Goal: Task Accomplishment & Management: Use online tool/utility

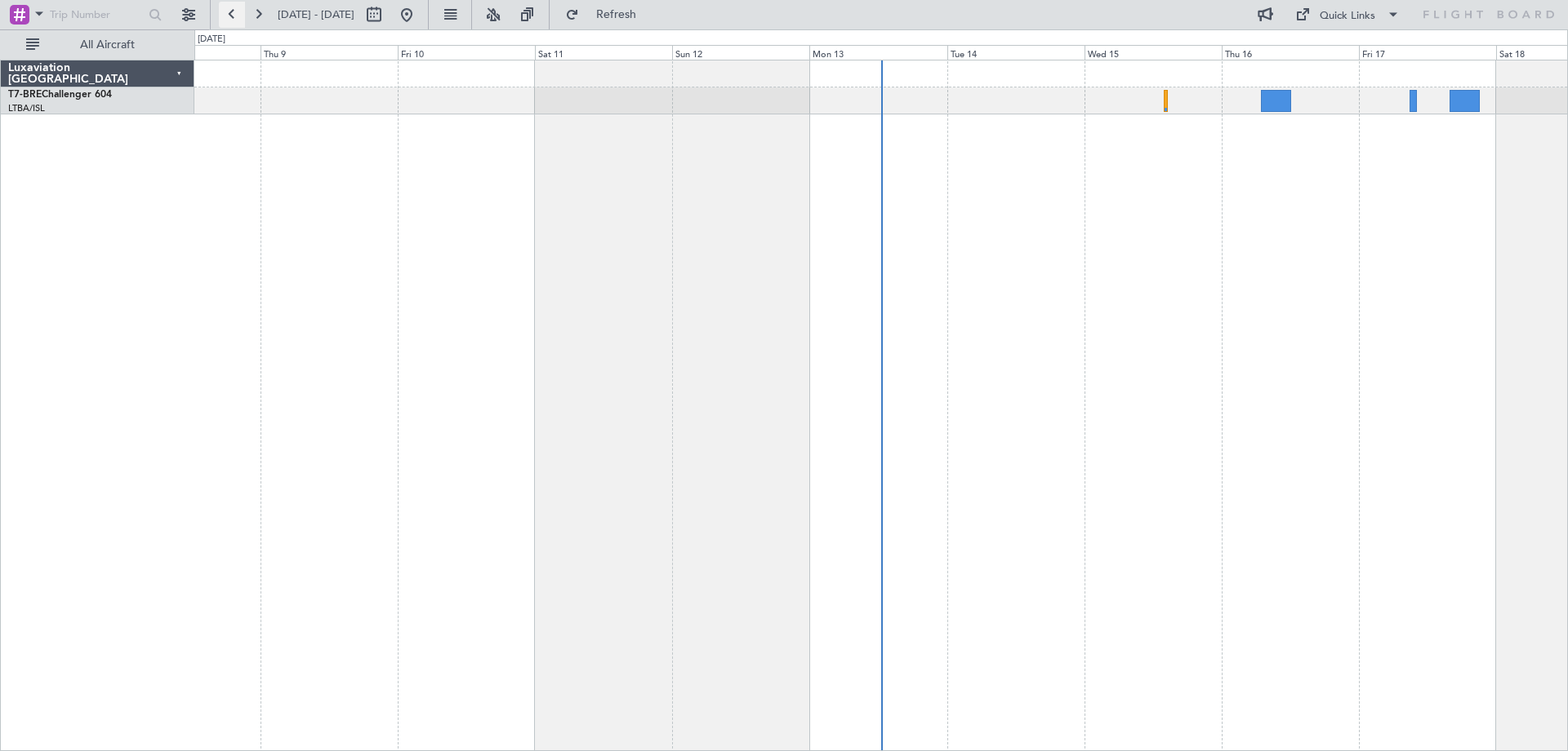
click at [230, 16] on button at bounding box center [232, 14] width 26 height 26
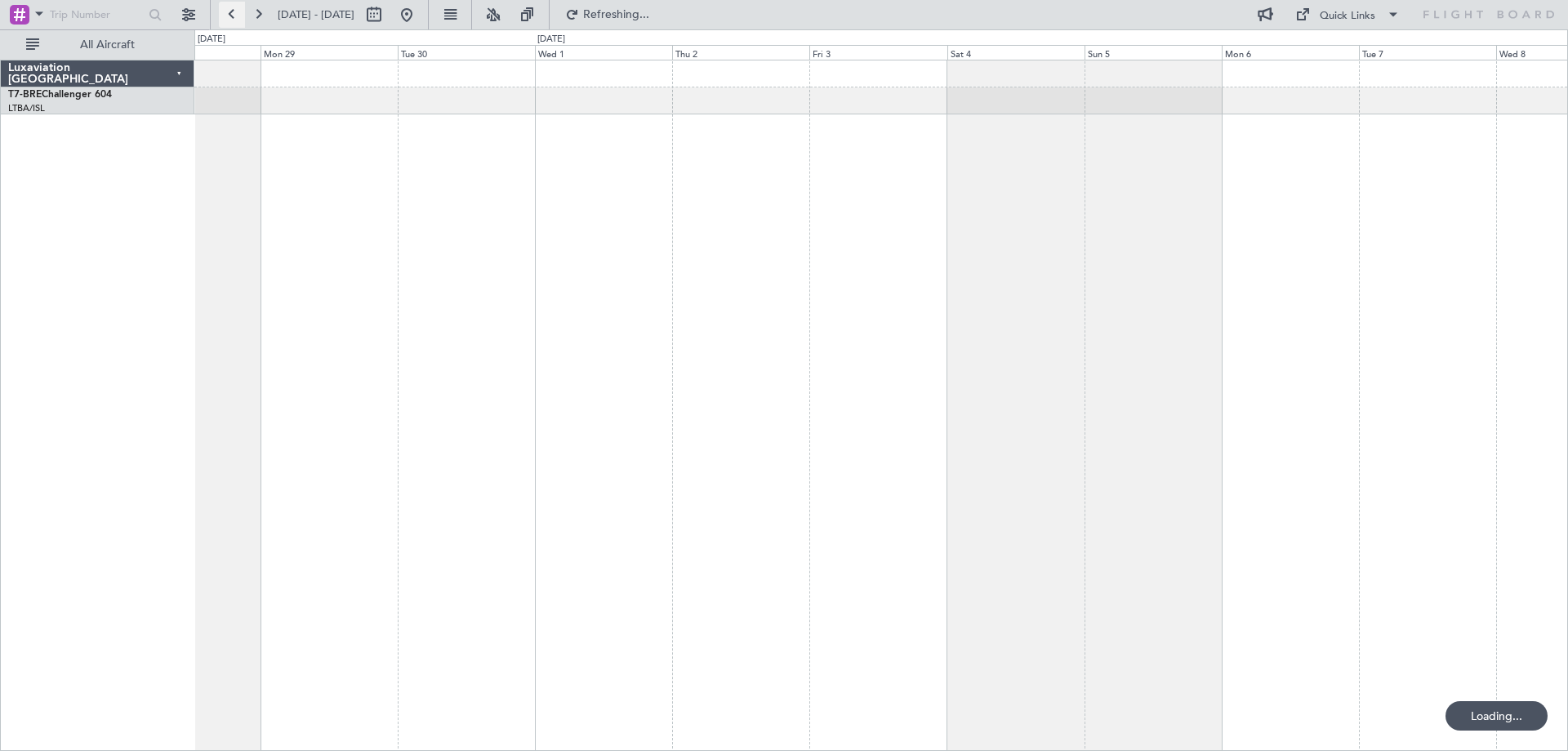
click at [230, 16] on button at bounding box center [232, 14] width 26 height 26
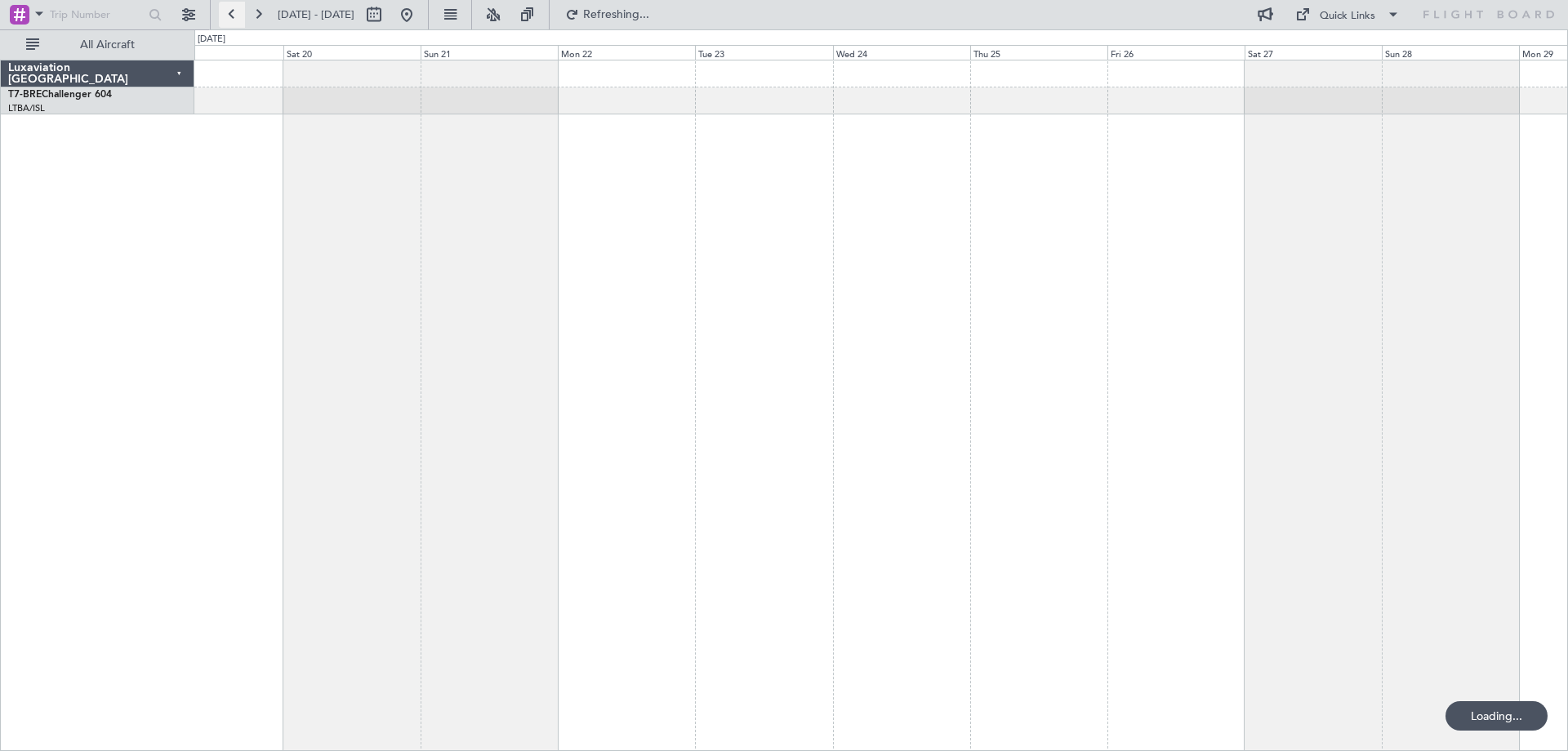
click at [230, 16] on button at bounding box center [232, 14] width 26 height 26
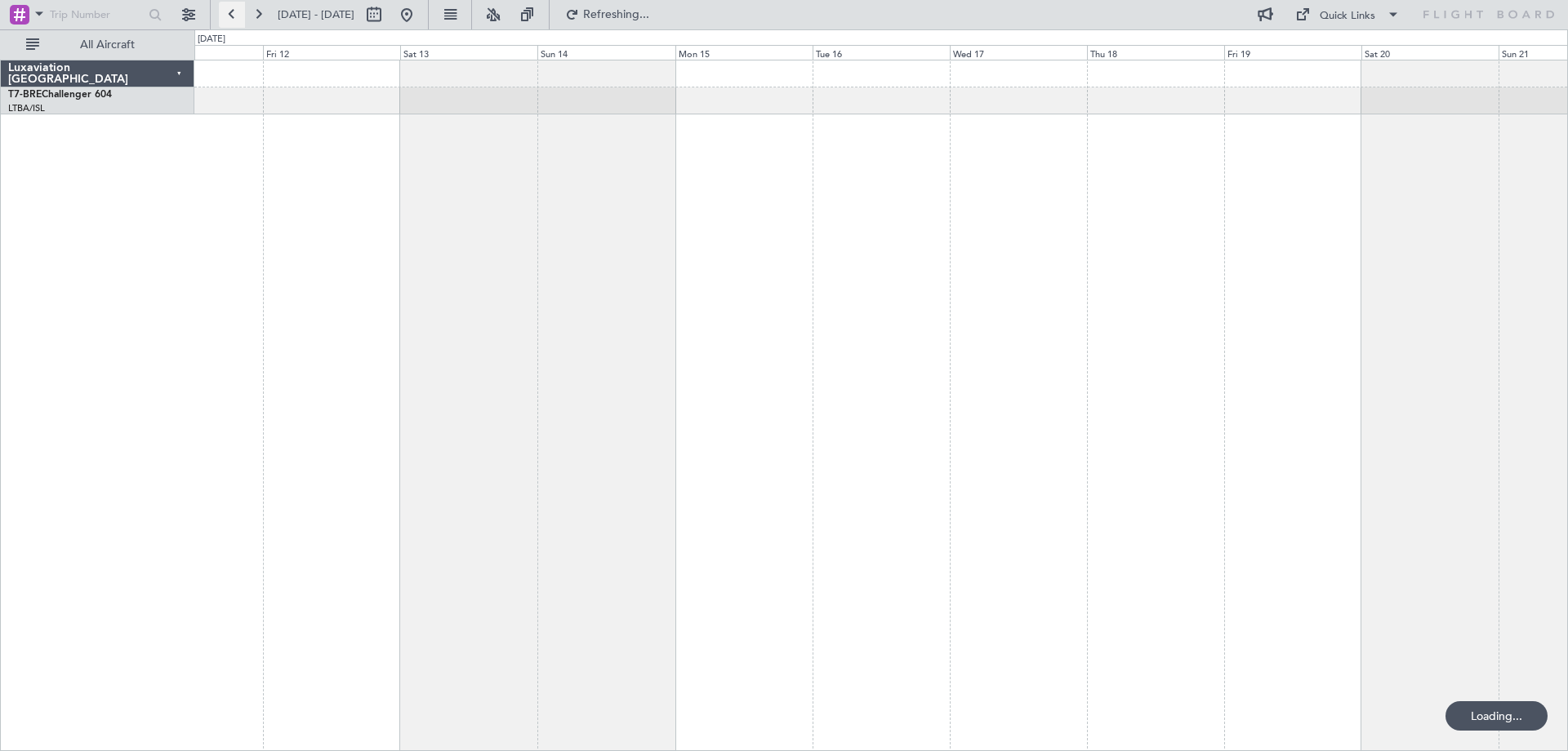
click at [230, 16] on button at bounding box center [232, 14] width 26 height 26
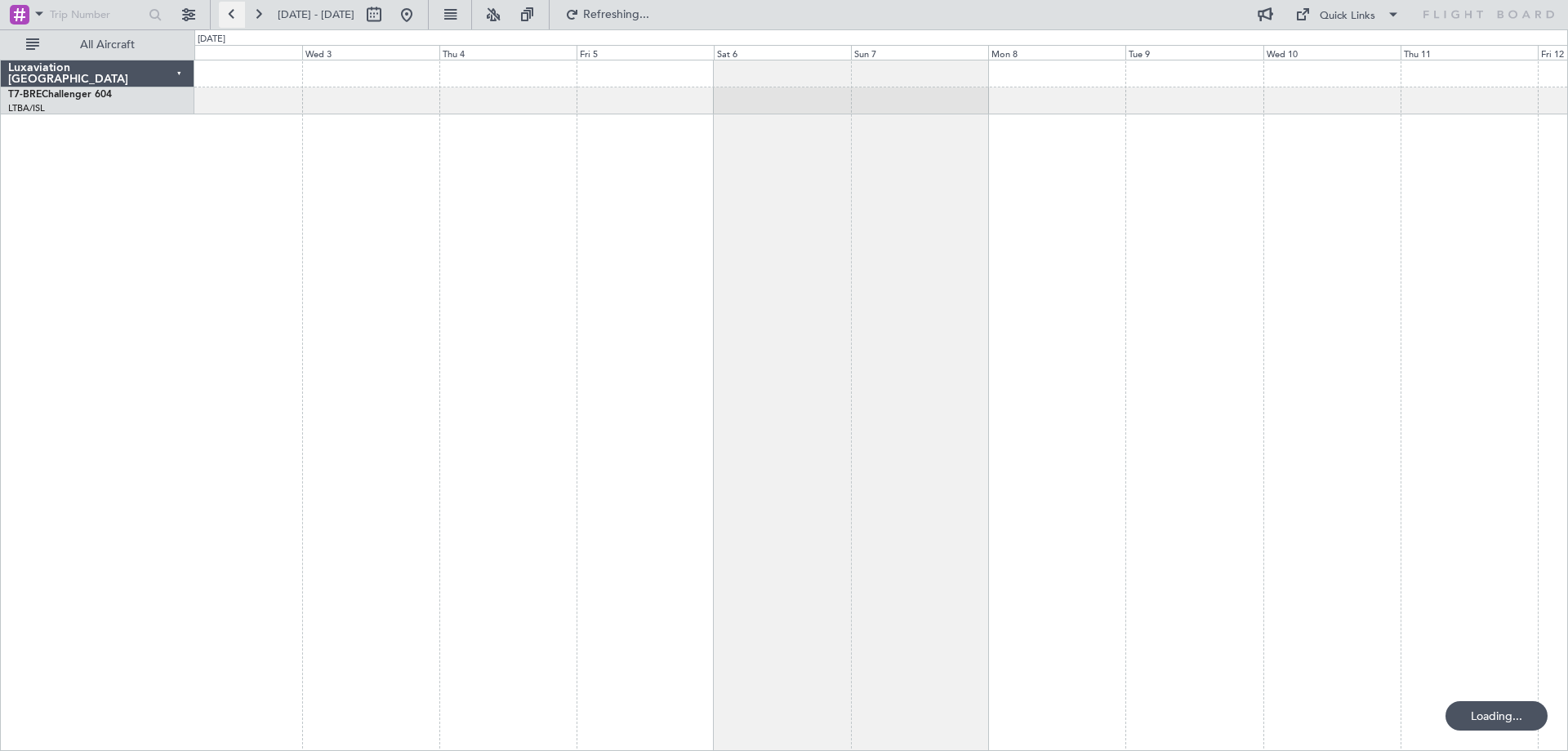
click at [230, 16] on button at bounding box center [232, 14] width 26 height 26
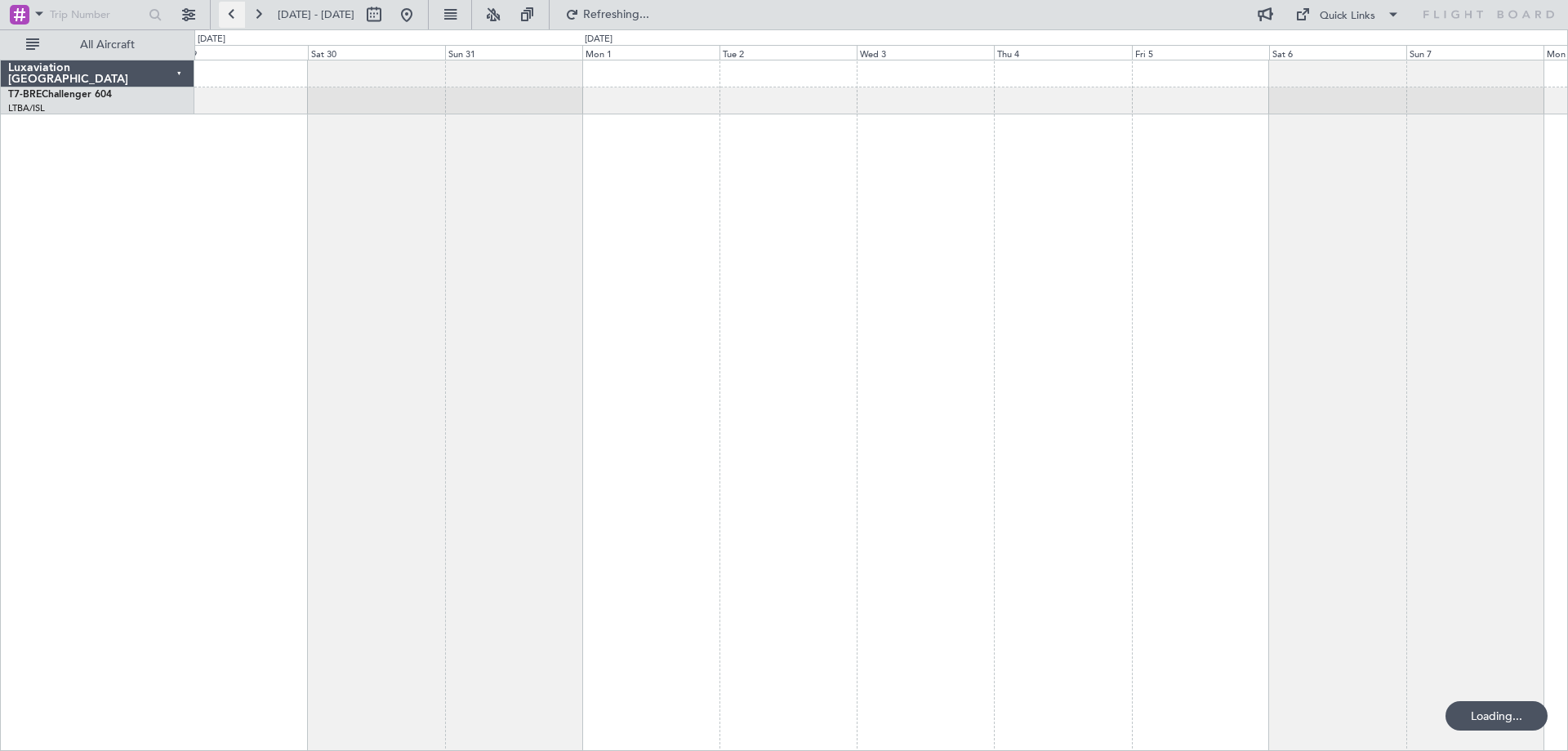
click at [230, 16] on button at bounding box center [232, 14] width 26 height 26
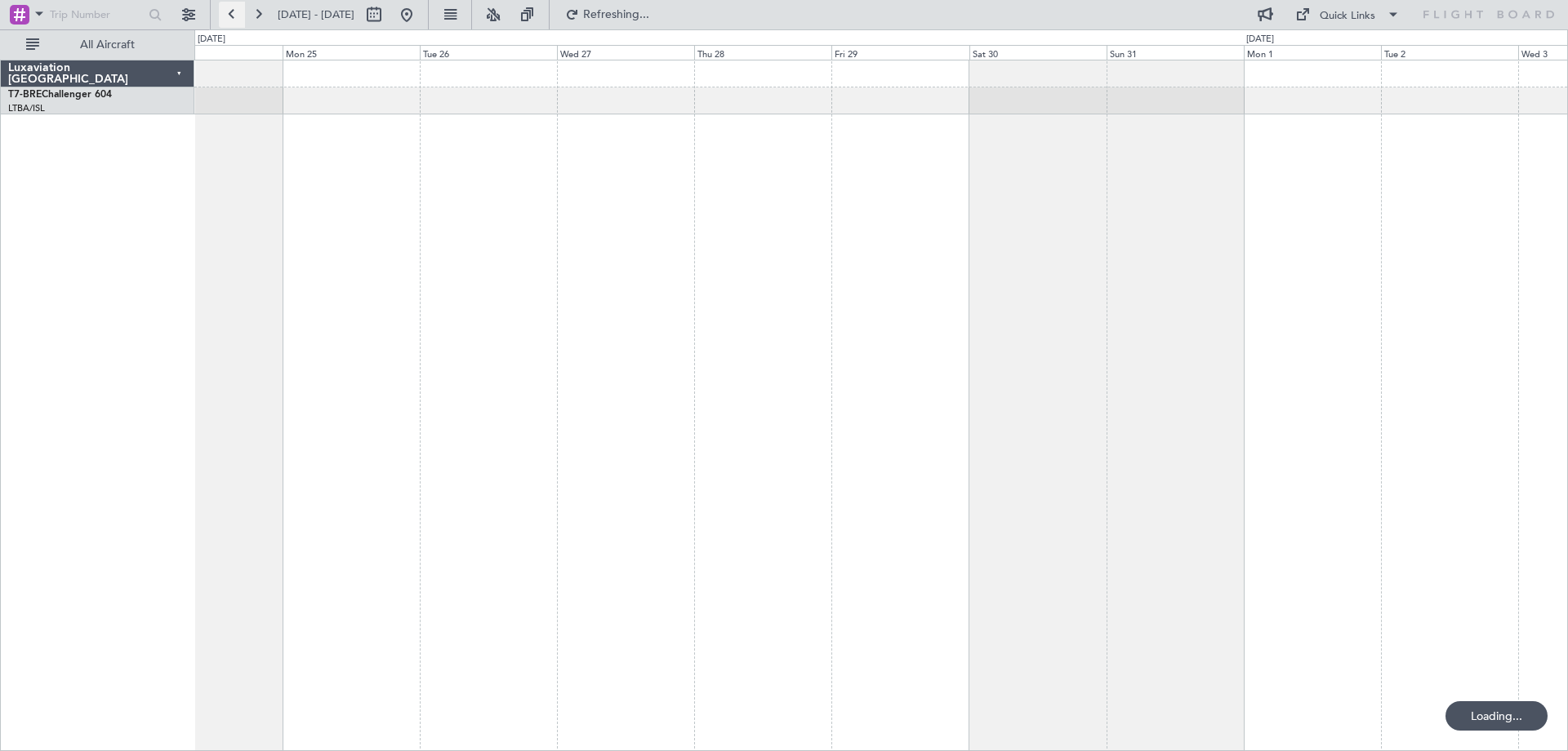
click at [230, 16] on button at bounding box center [232, 14] width 26 height 26
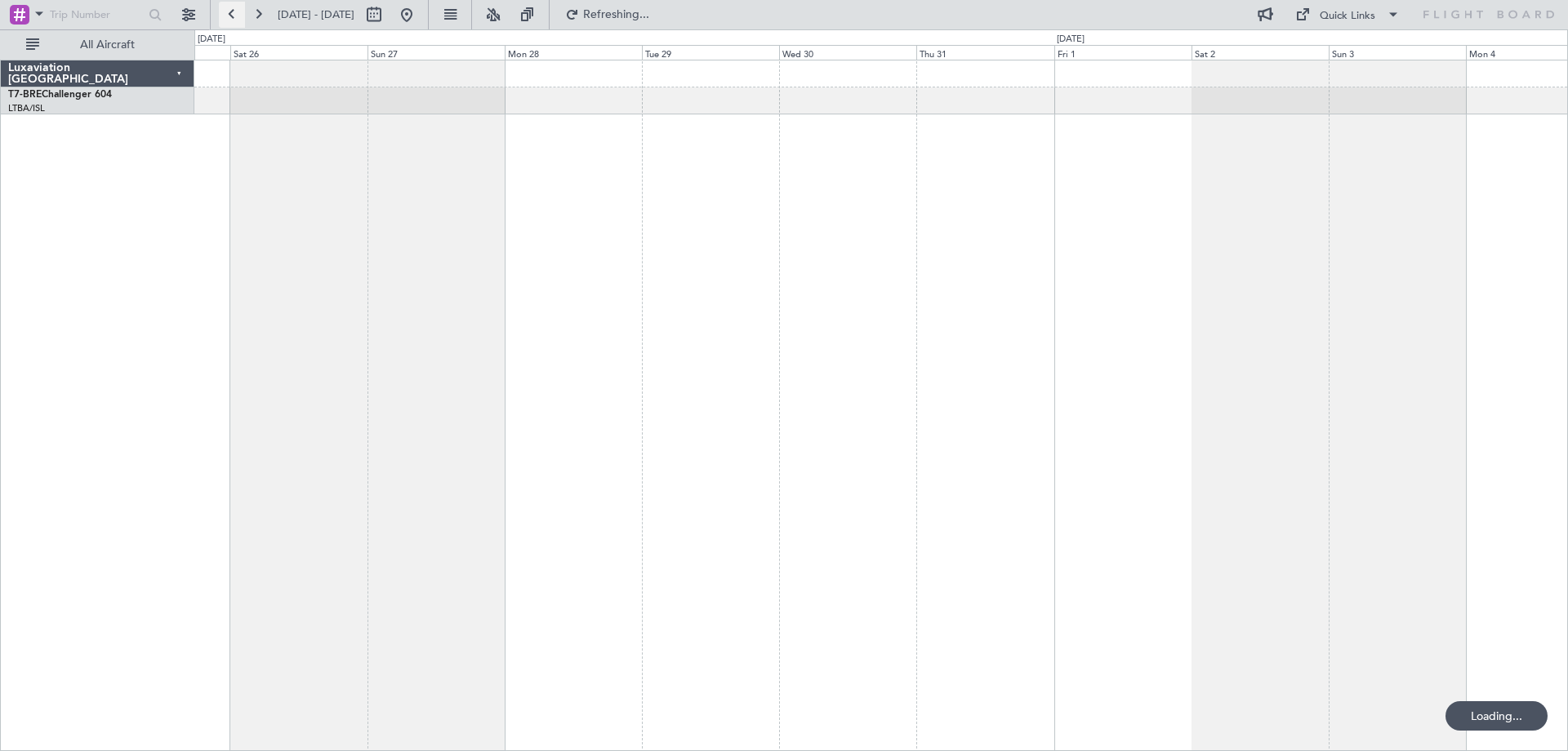
click at [230, 16] on button at bounding box center [232, 14] width 26 height 26
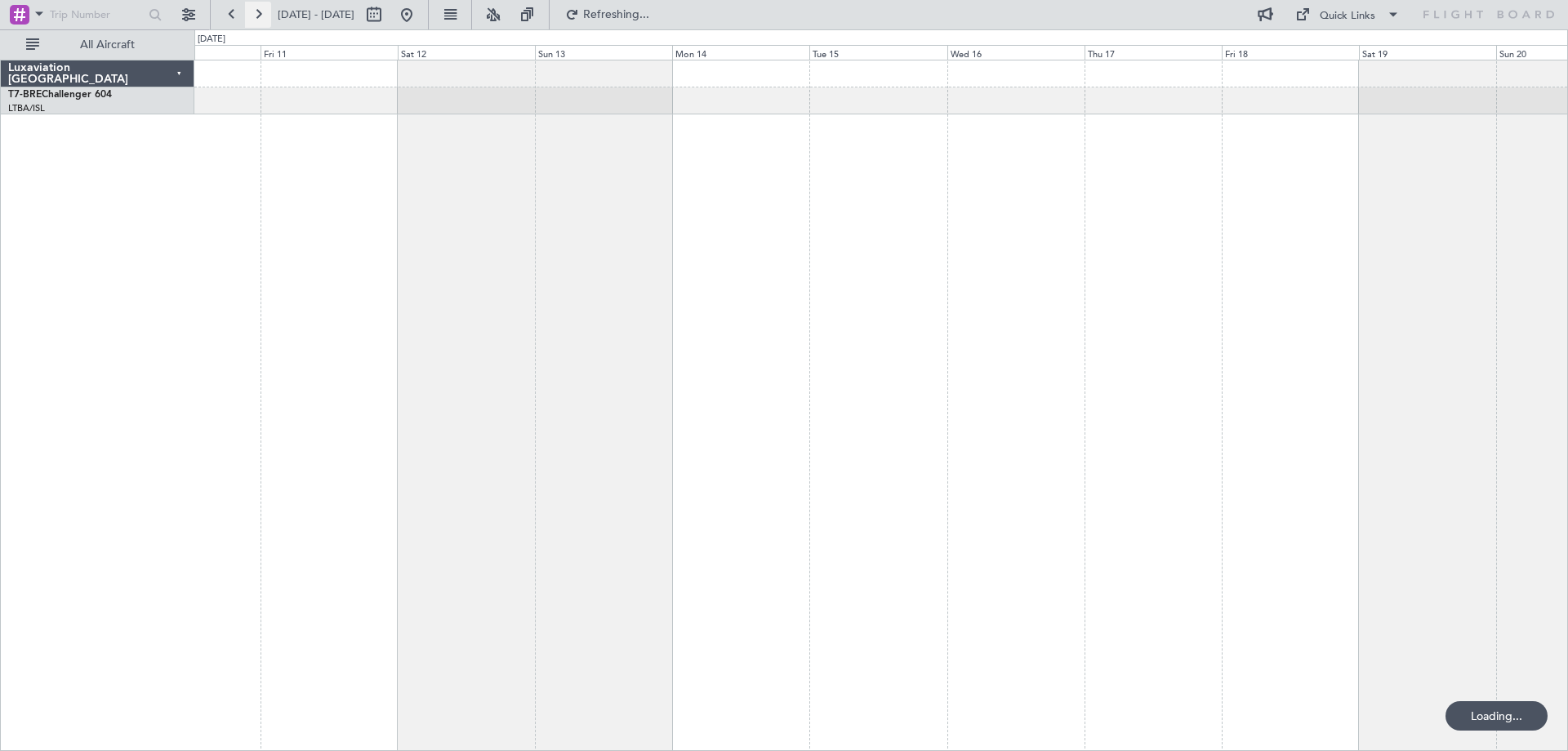
click at [252, 14] on button at bounding box center [257, 14] width 26 height 26
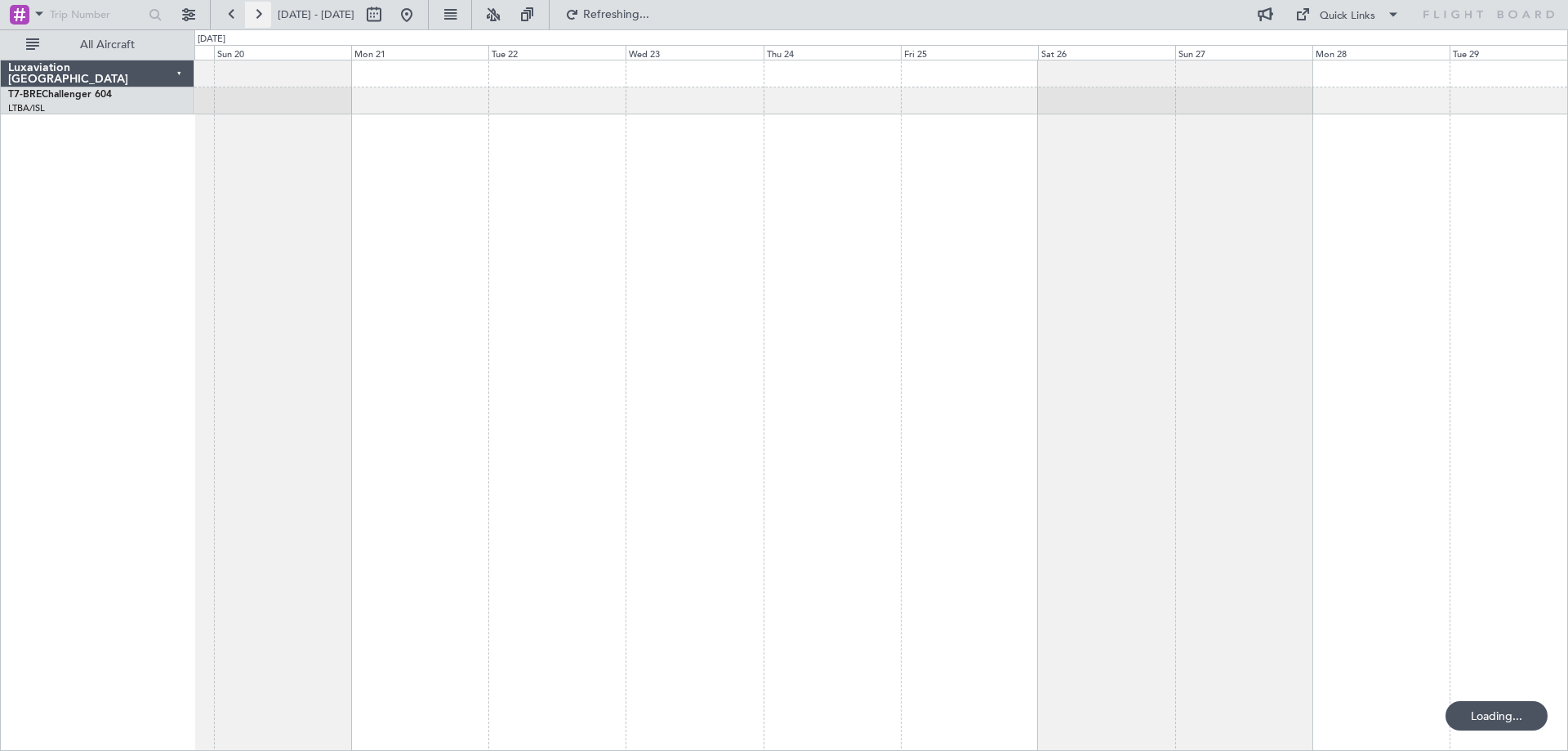
click at [252, 14] on button at bounding box center [257, 14] width 26 height 26
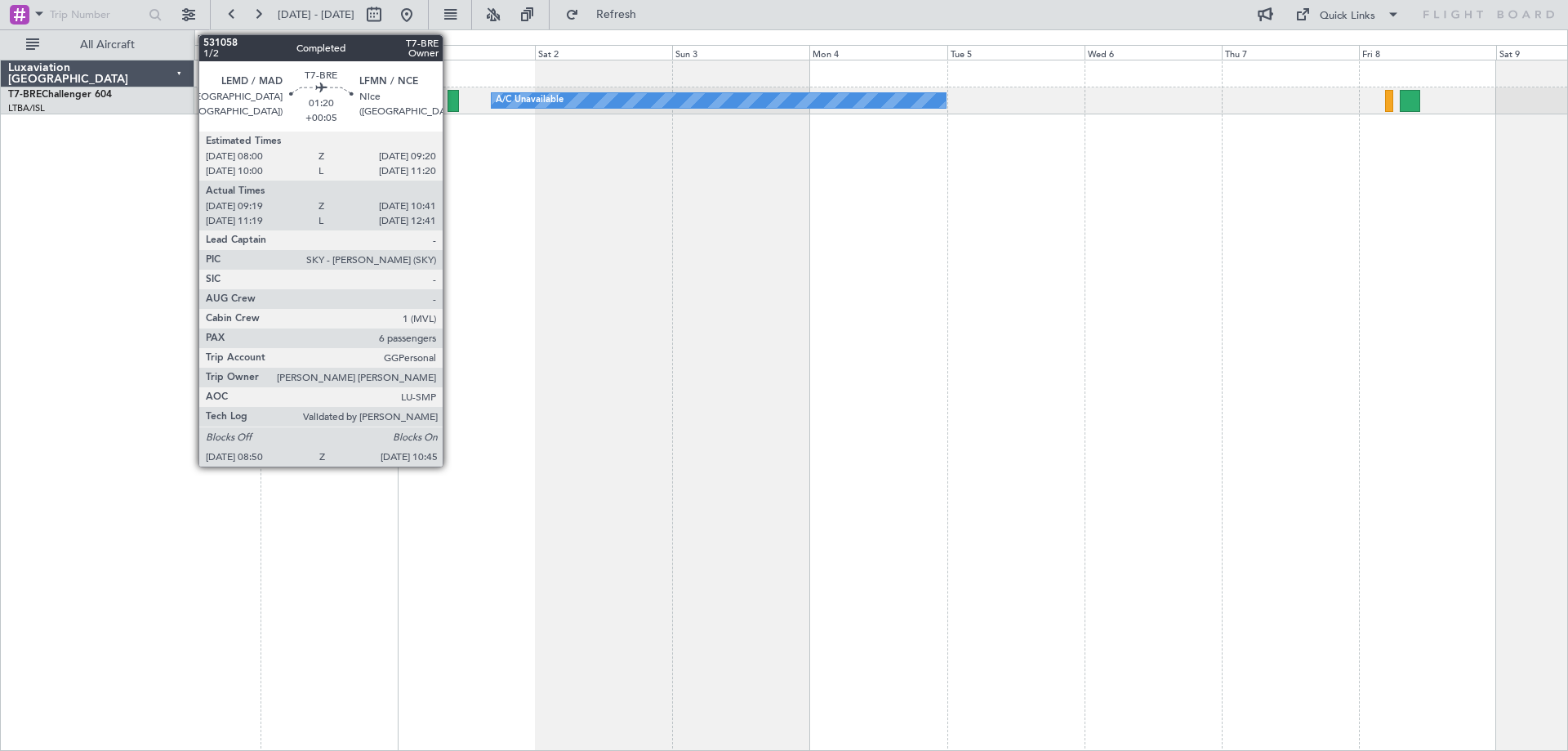
click at [450, 101] on div at bounding box center [453, 101] width 11 height 22
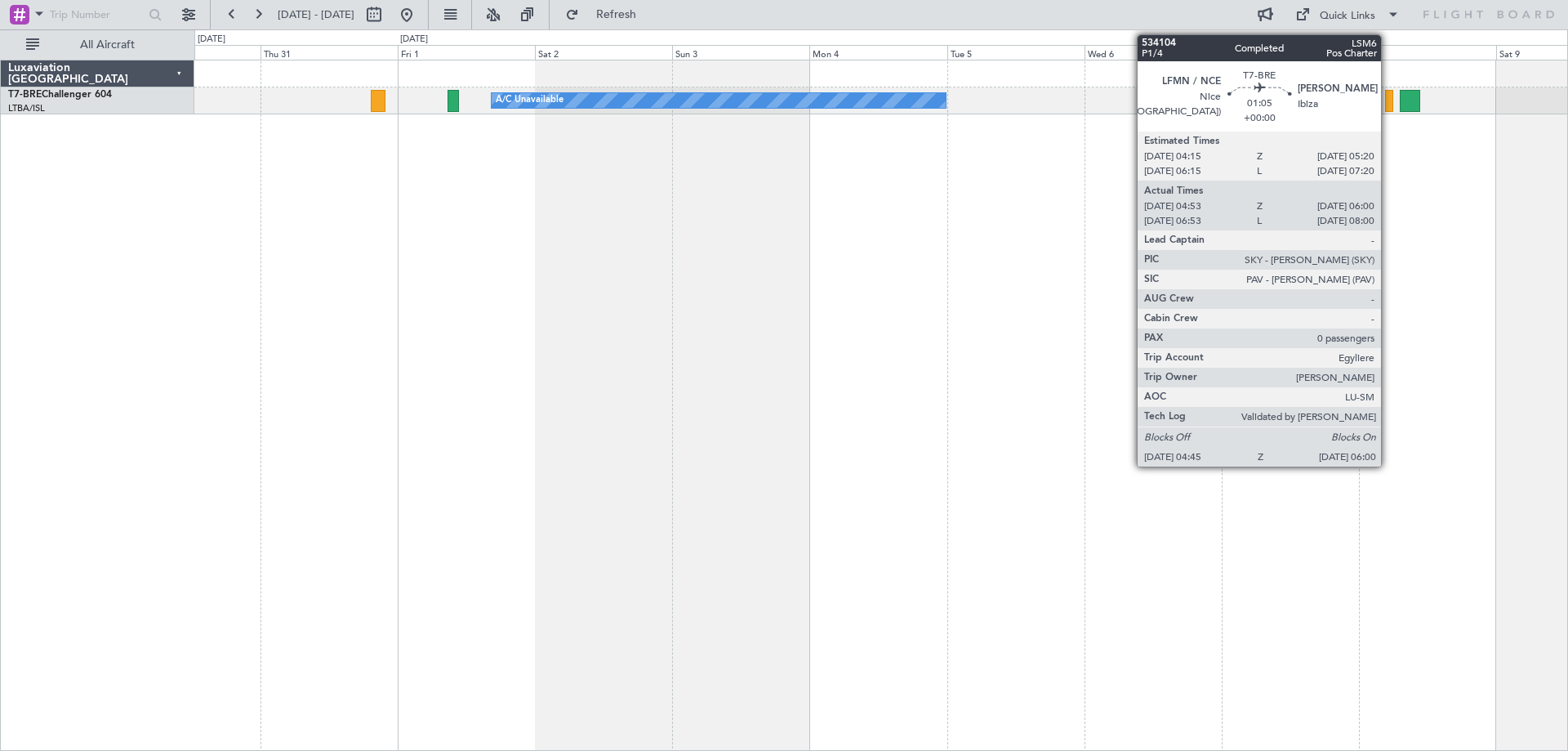
click at [1388, 104] on div at bounding box center [1389, 101] width 8 height 22
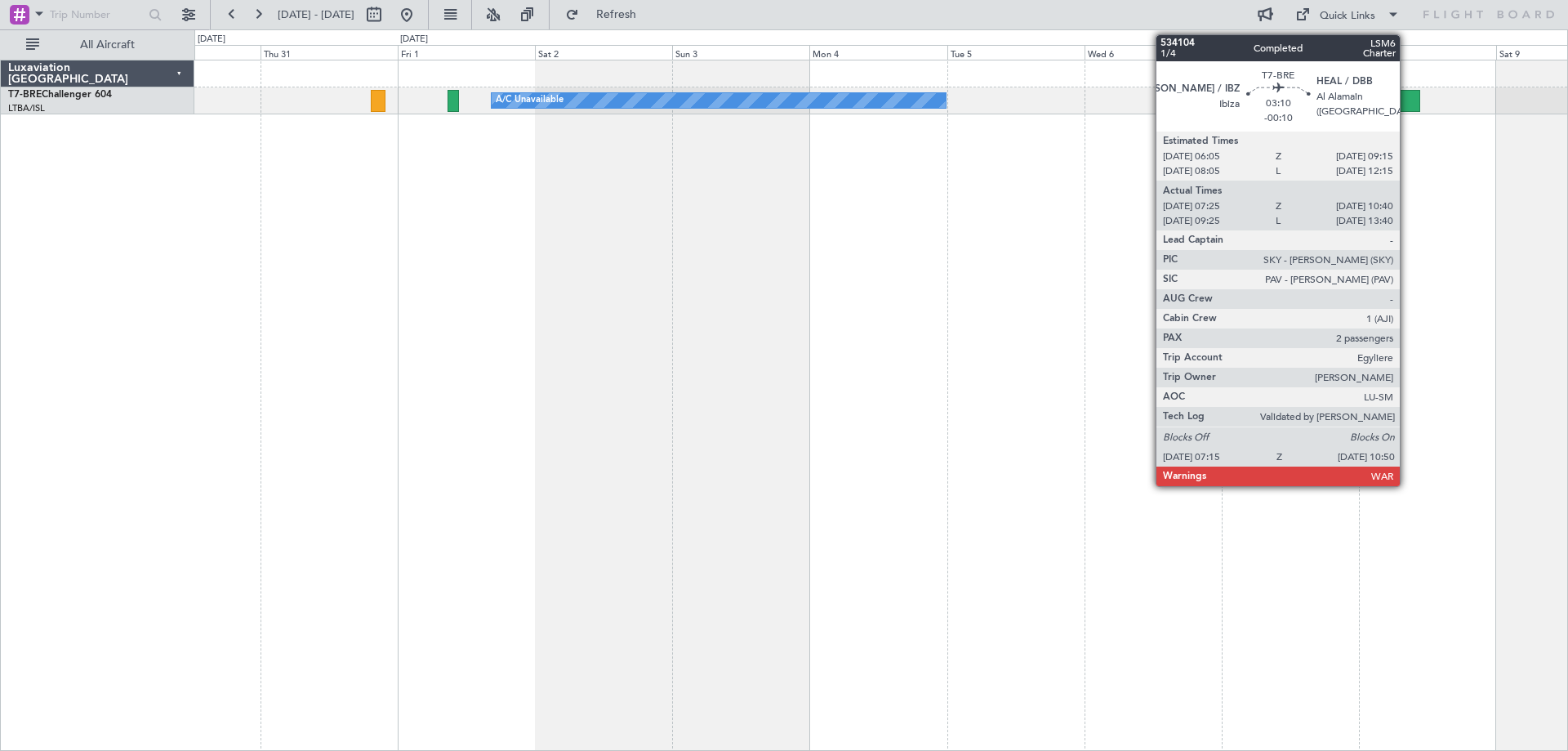
click at [1407, 99] on div at bounding box center [1410, 101] width 21 height 22
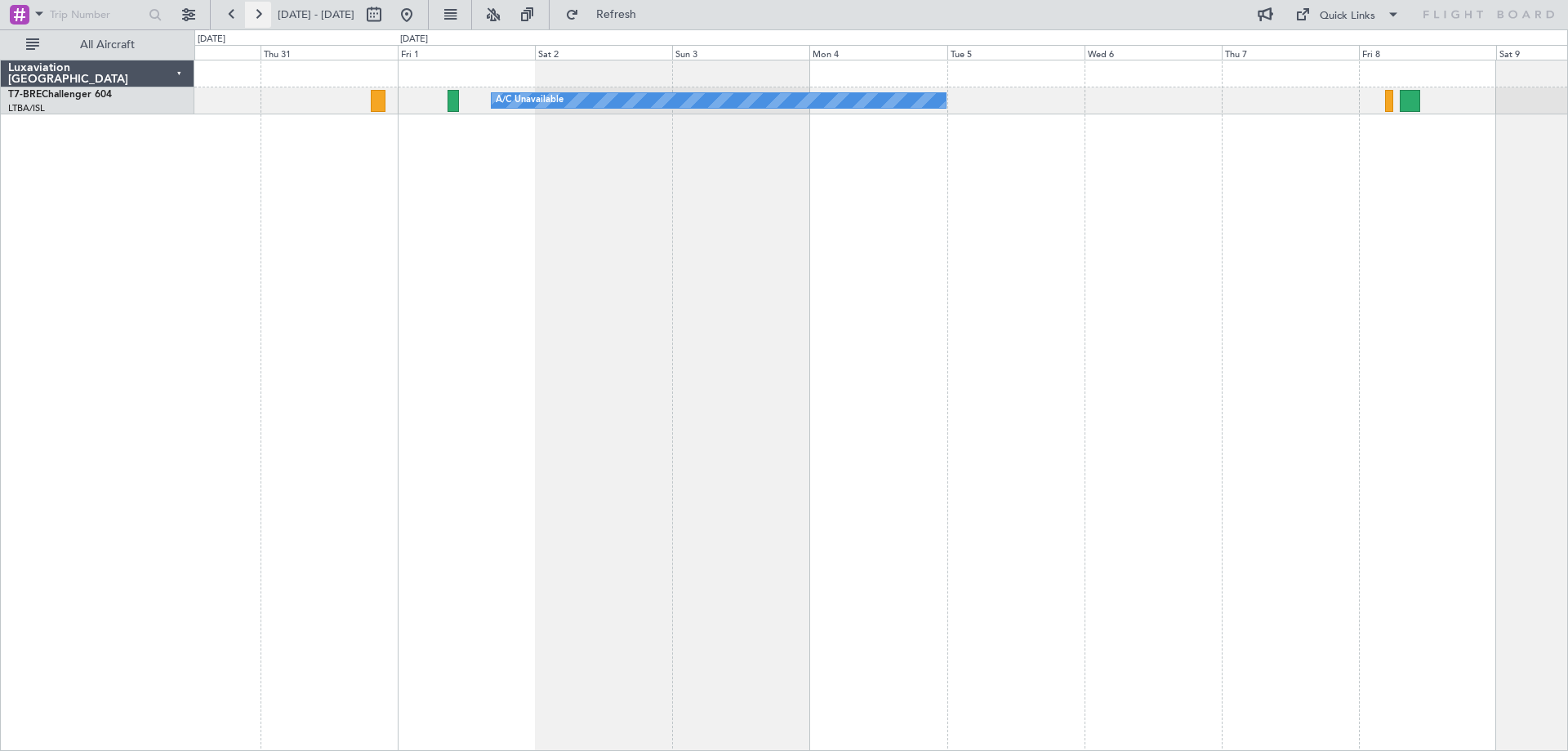
click at [263, 12] on button at bounding box center [257, 14] width 26 height 26
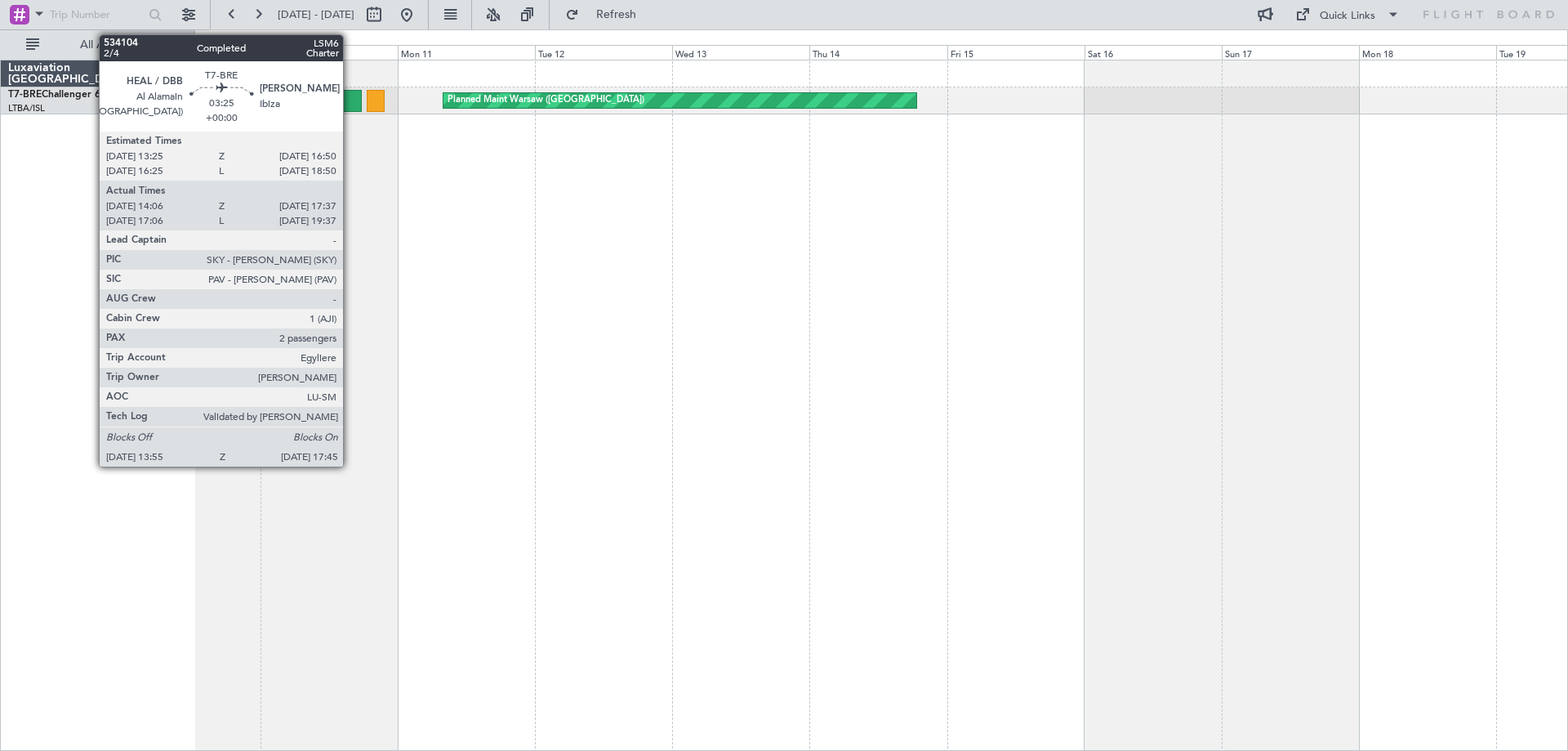
click at [350, 105] on div at bounding box center [350, 101] width 22 height 22
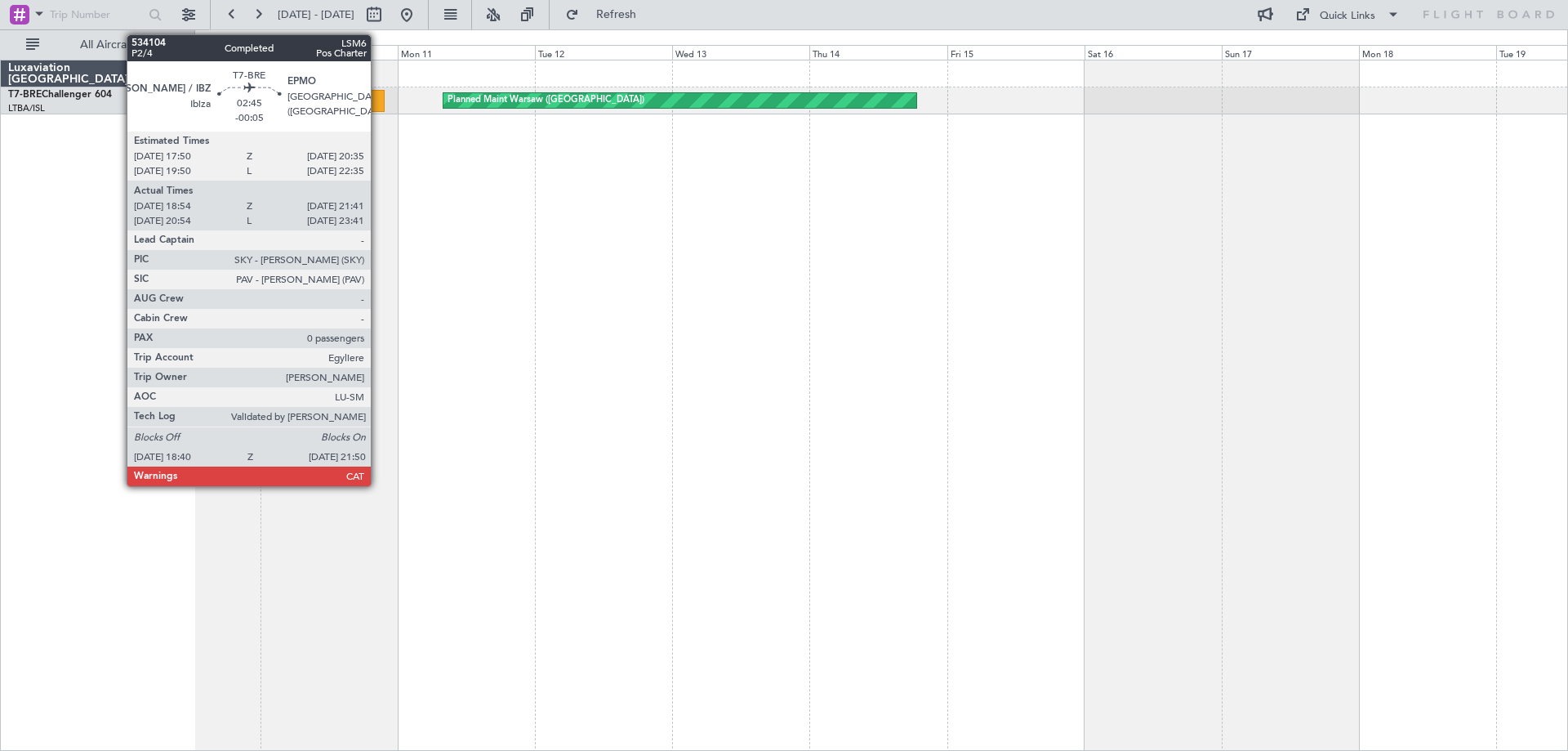
click at [378, 104] on div at bounding box center [376, 101] width 19 height 22
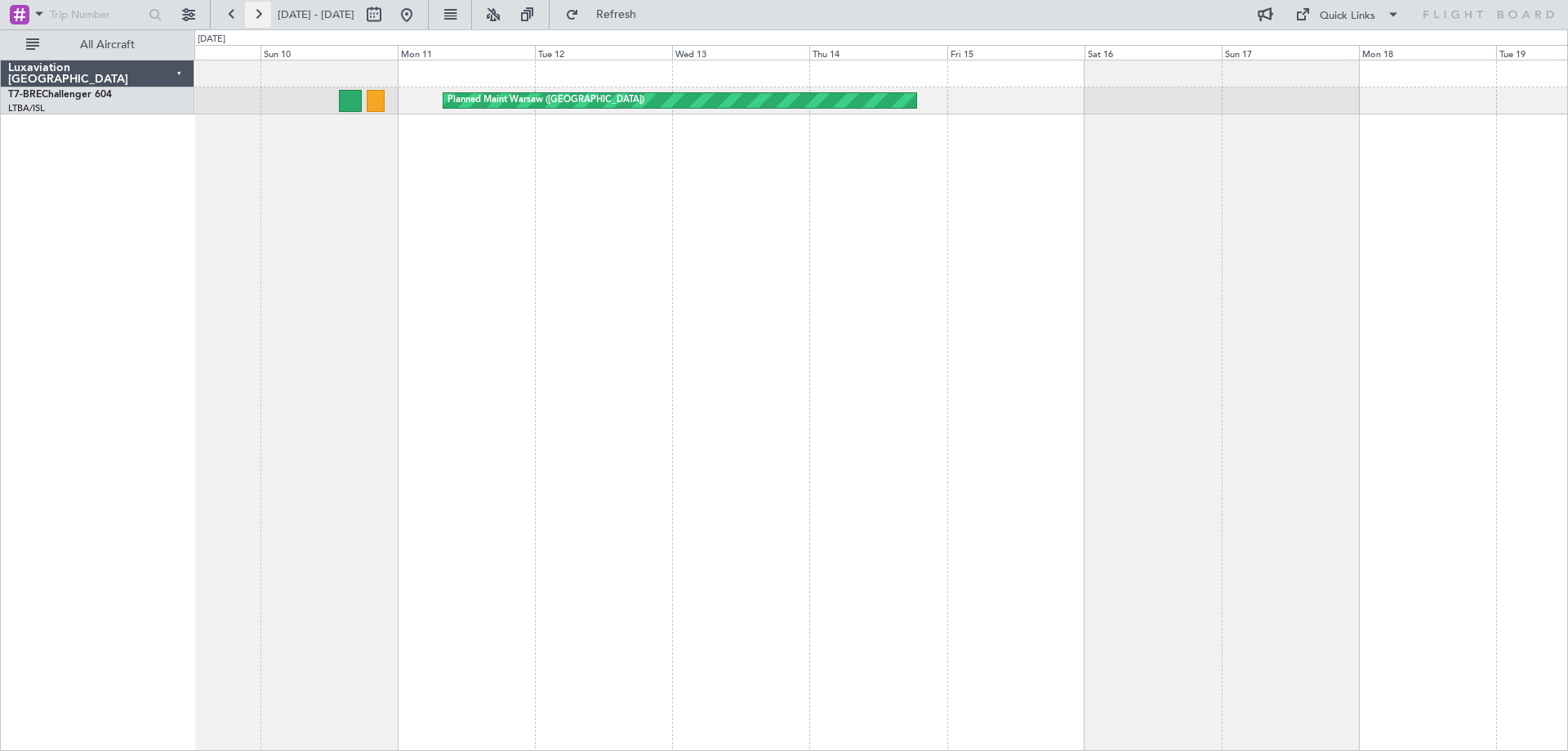
click at [262, 15] on button at bounding box center [257, 14] width 26 height 26
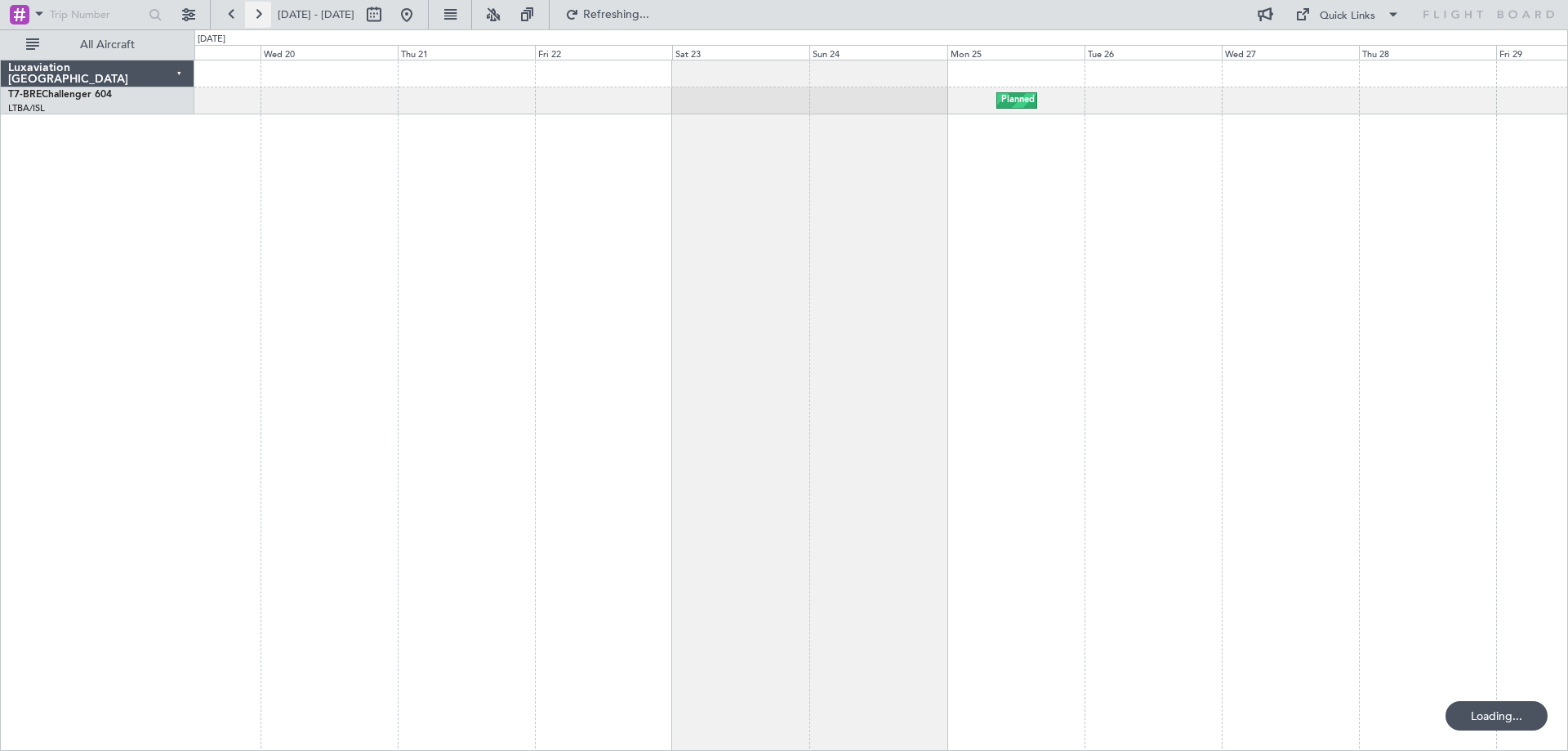
click at [262, 15] on button at bounding box center [257, 14] width 26 height 26
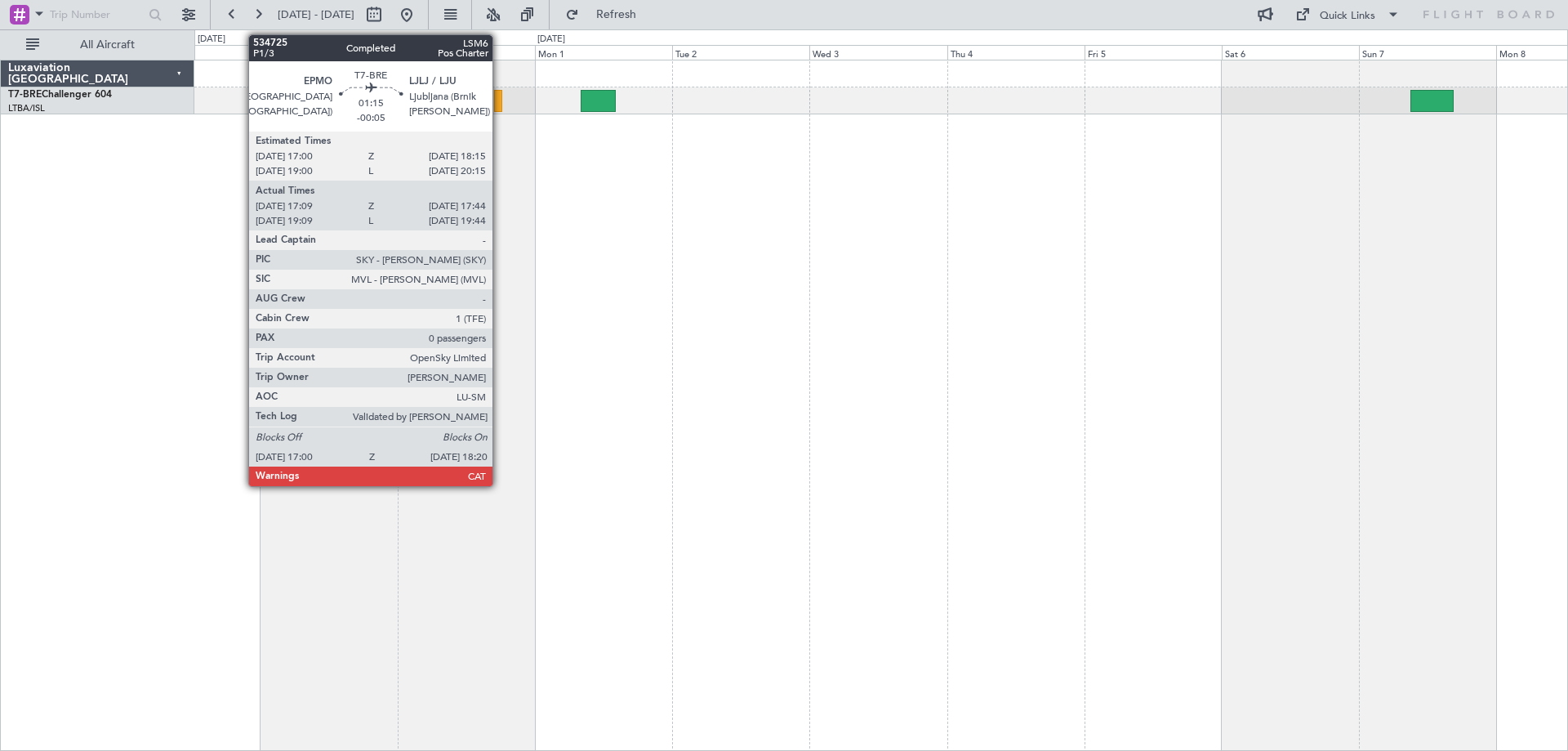
click at [499, 101] on div at bounding box center [499, 101] width 8 height 22
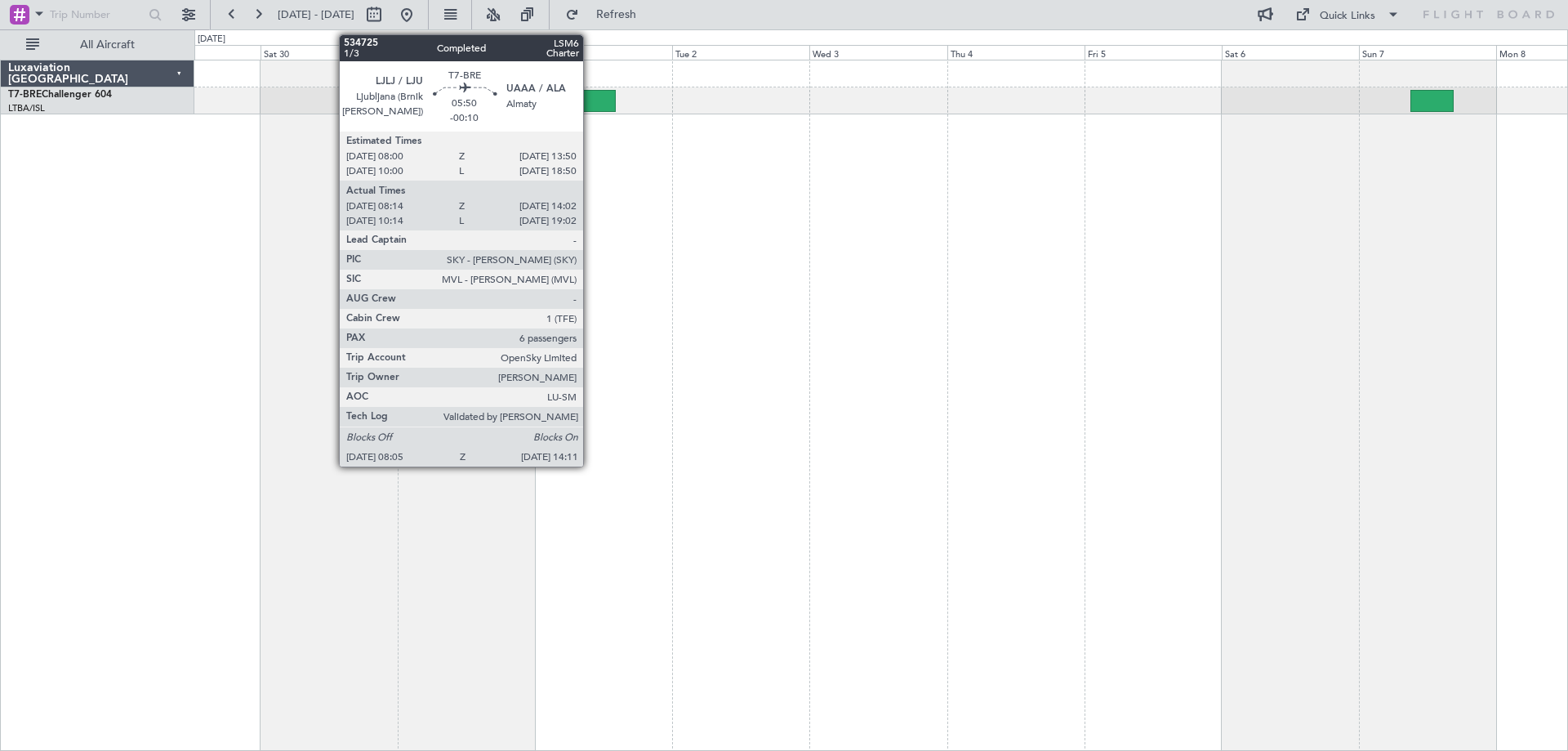
click at [590, 105] on div at bounding box center [598, 101] width 35 height 22
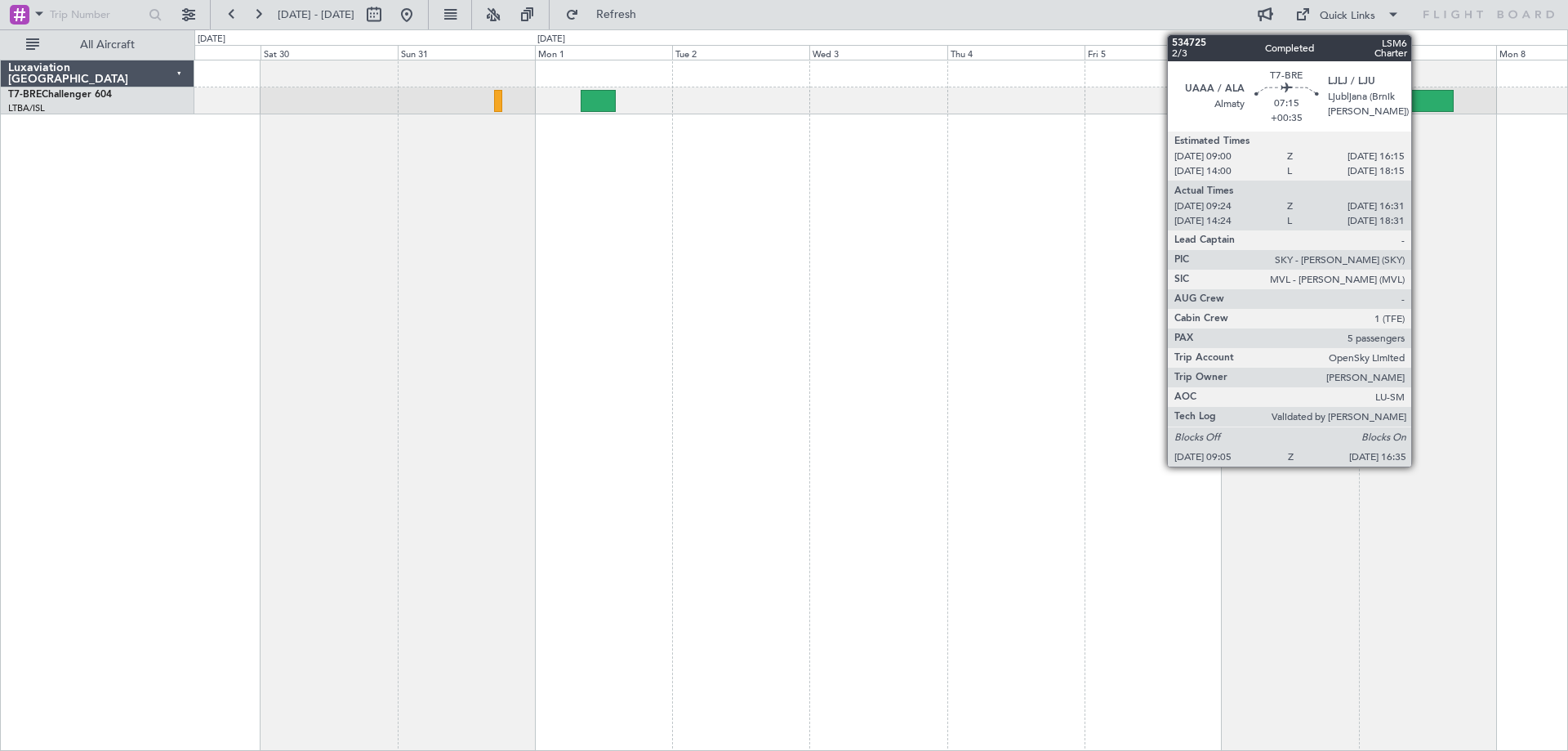
click at [1419, 99] on div at bounding box center [1431, 101] width 43 height 22
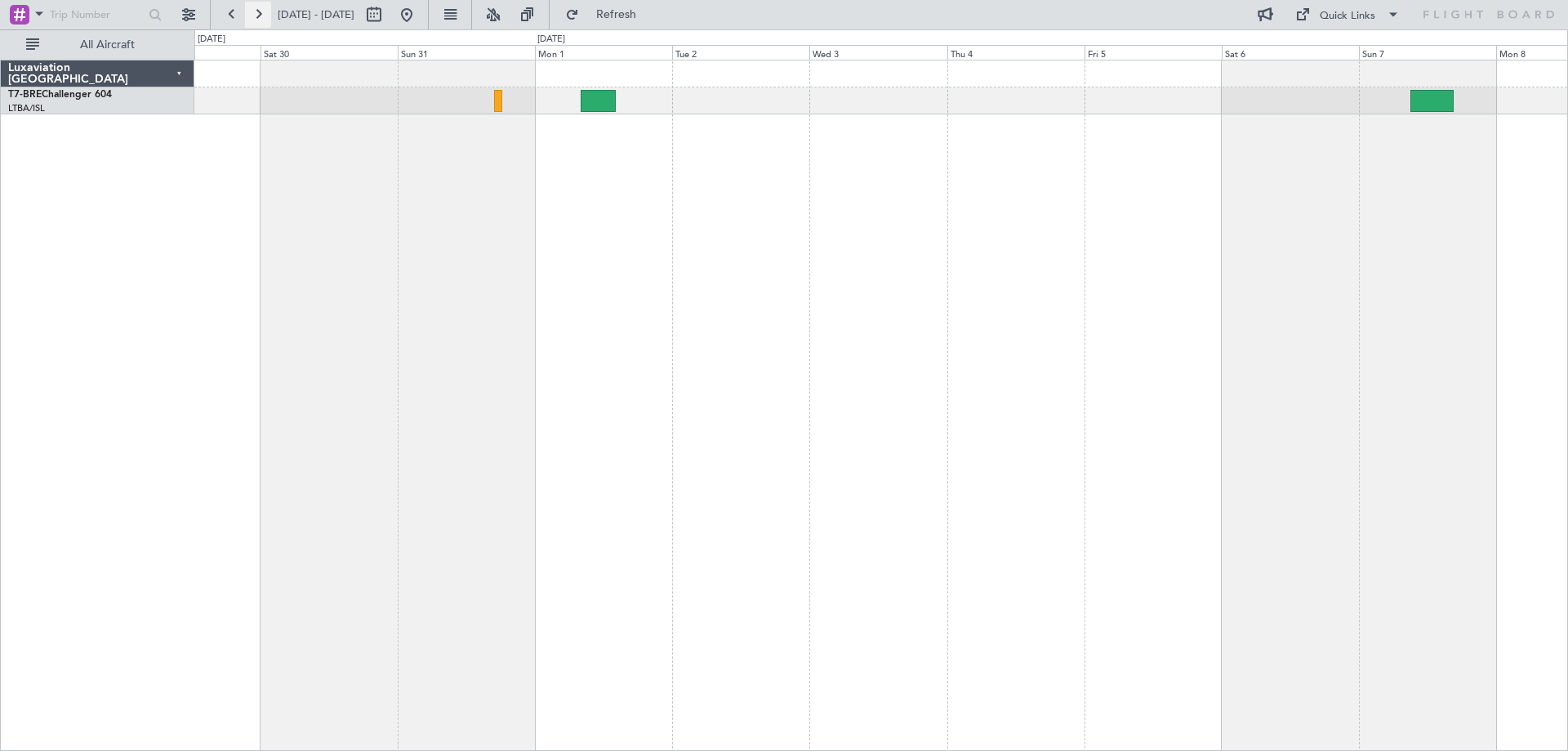
click at [263, 13] on button at bounding box center [257, 14] width 26 height 26
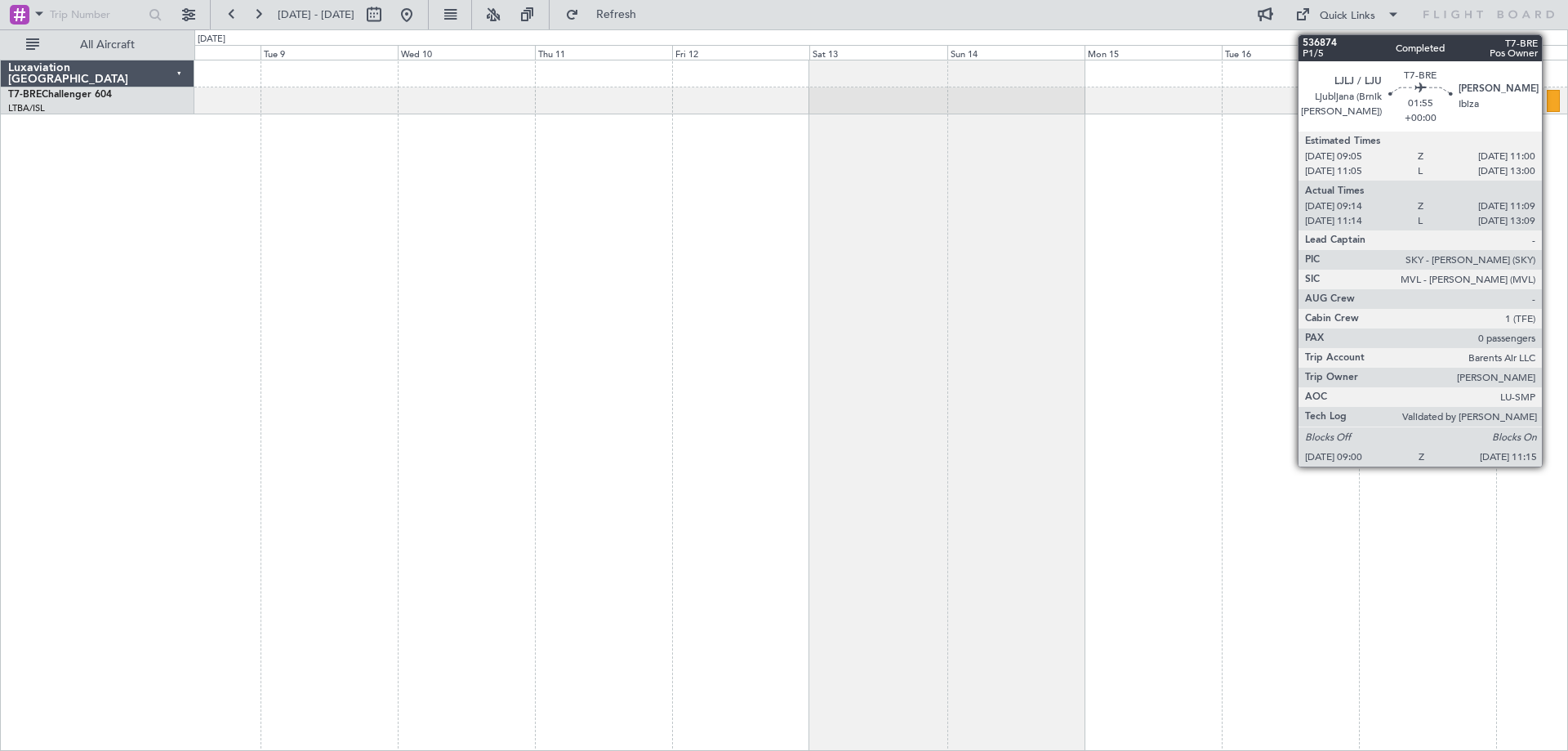
click at [1549, 104] on div at bounding box center [1553, 101] width 13 height 22
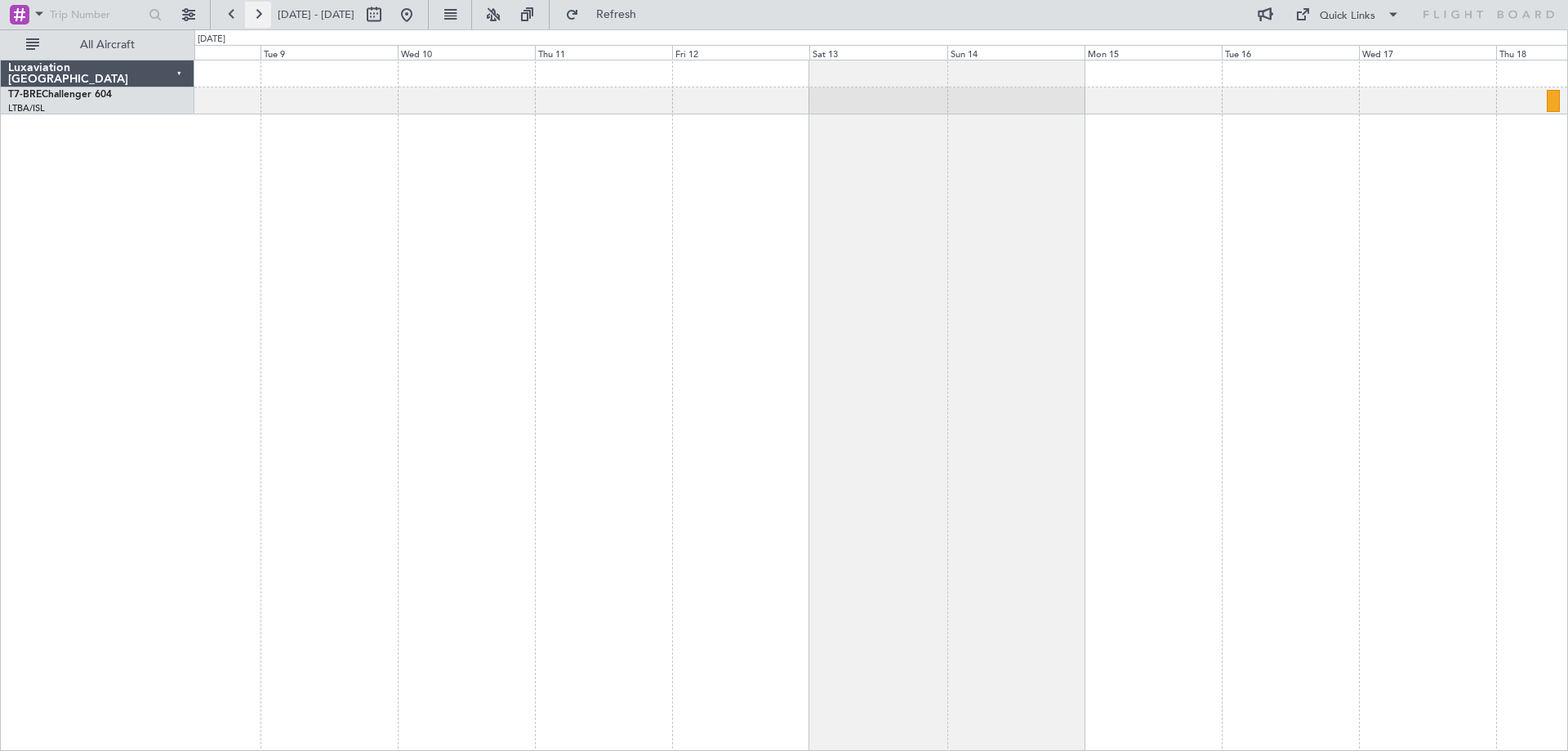
click at [258, 12] on button at bounding box center [257, 14] width 26 height 26
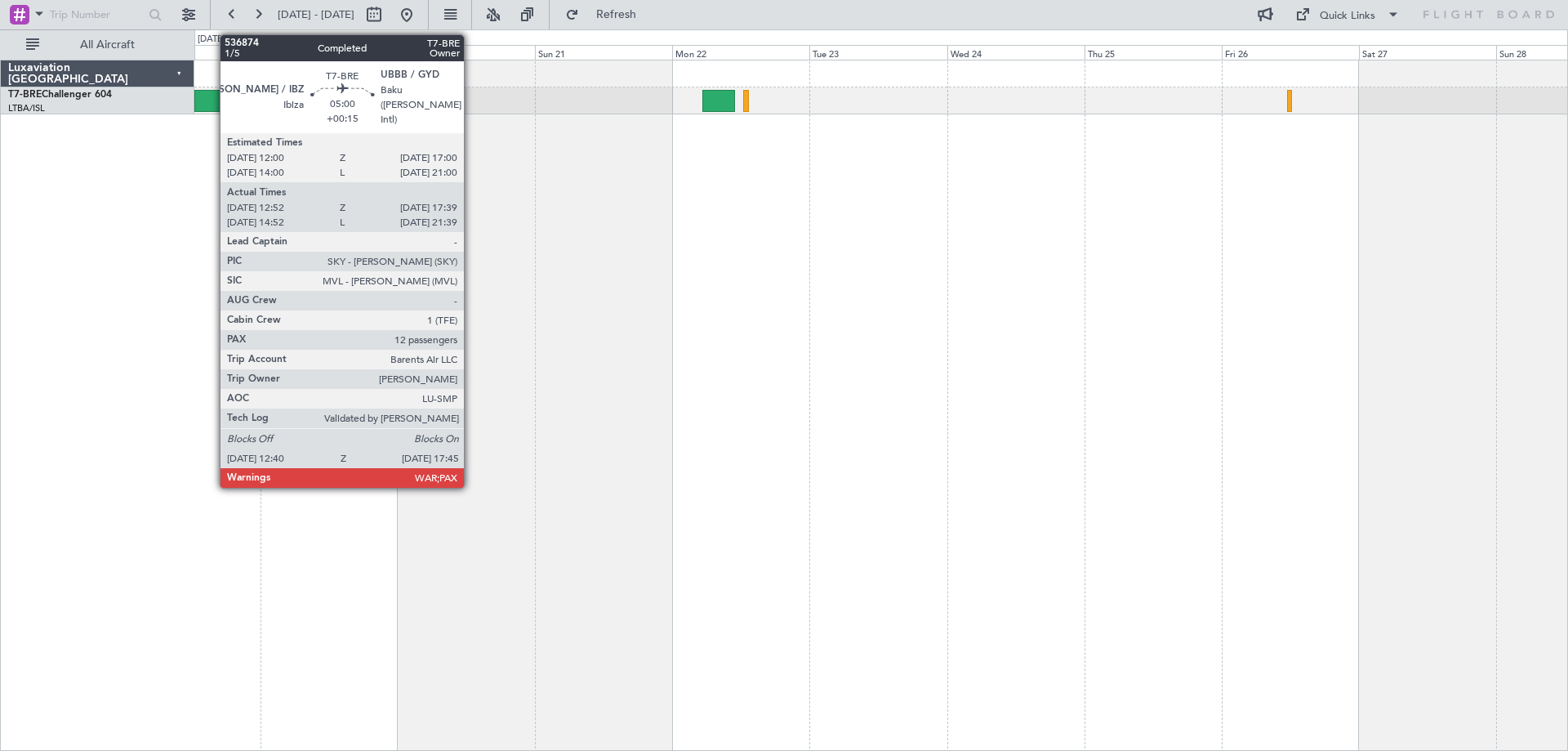
click at [212, 104] on div at bounding box center [209, 101] width 30 height 22
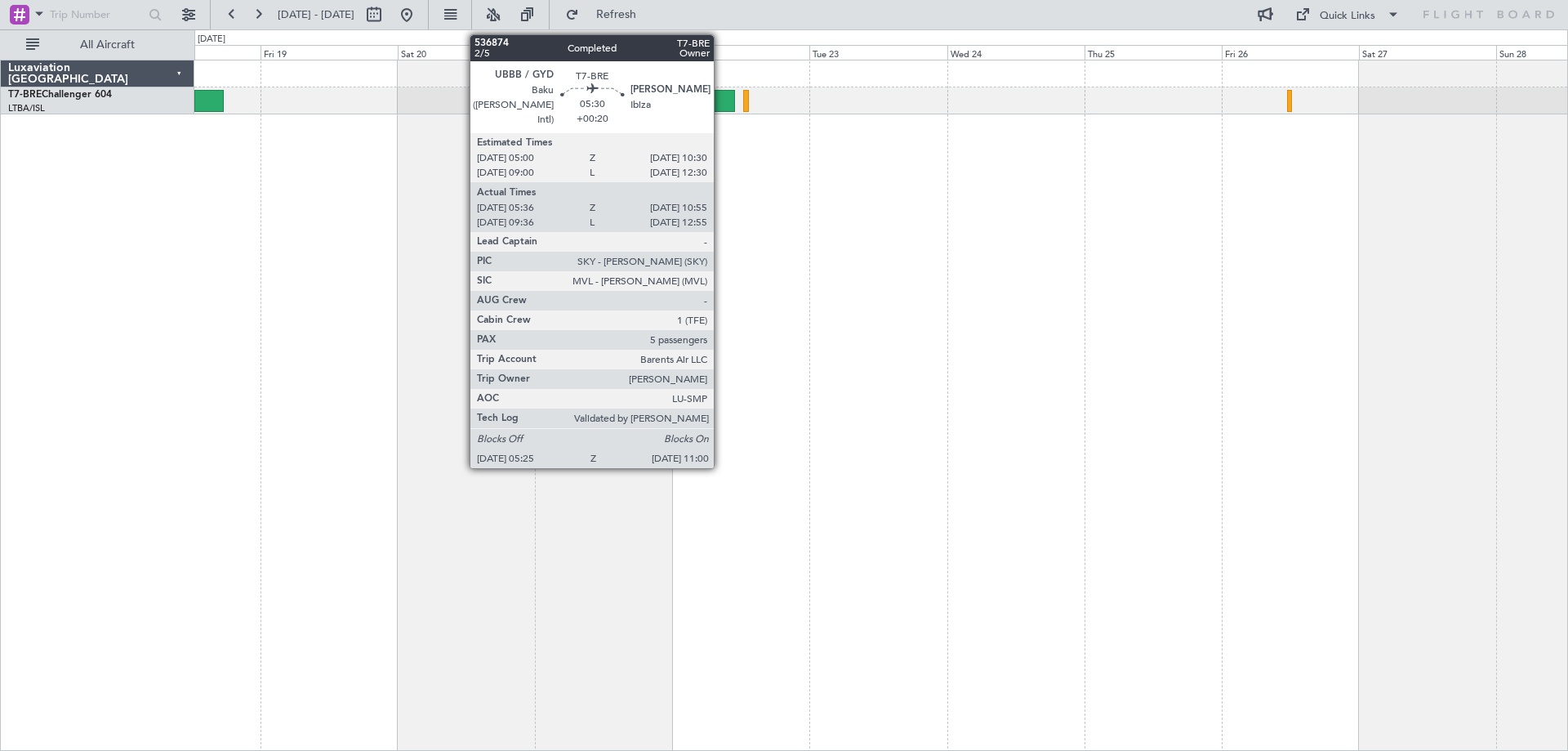
click at [721, 101] on div at bounding box center [719, 101] width 32 height 22
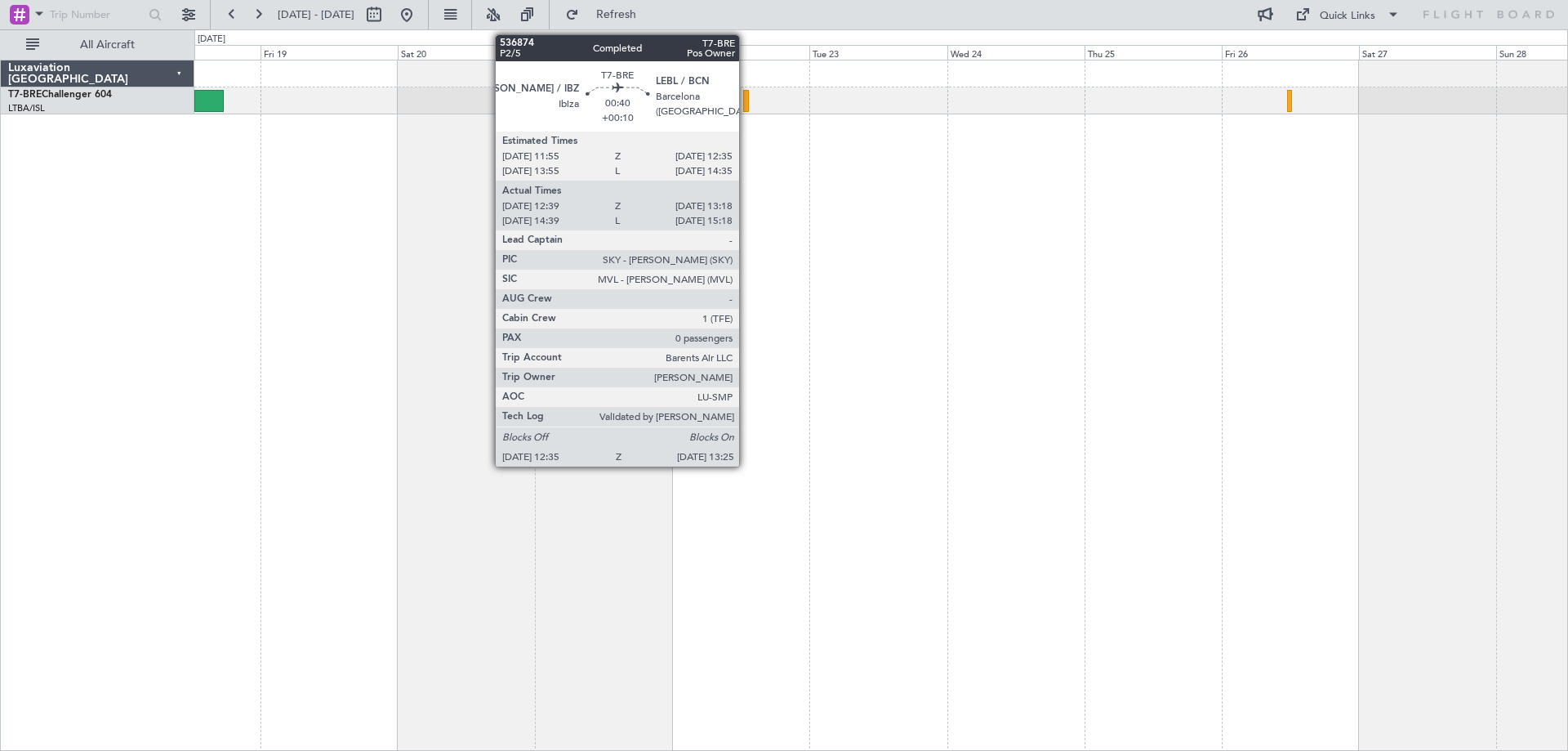
click at [747, 102] on div at bounding box center [746, 101] width 5 height 22
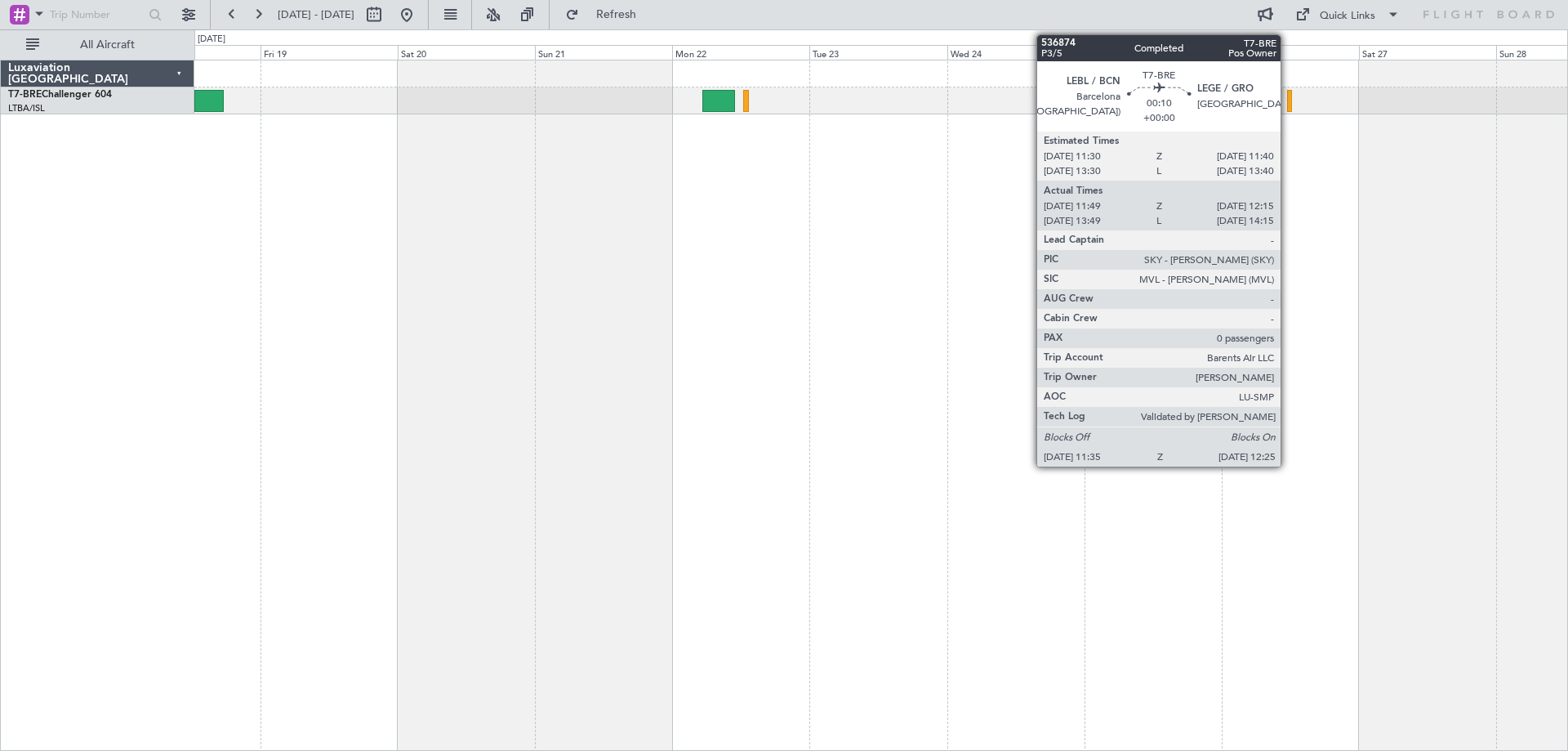
click at [1288, 102] on div at bounding box center [1289, 101] width 5 height 22
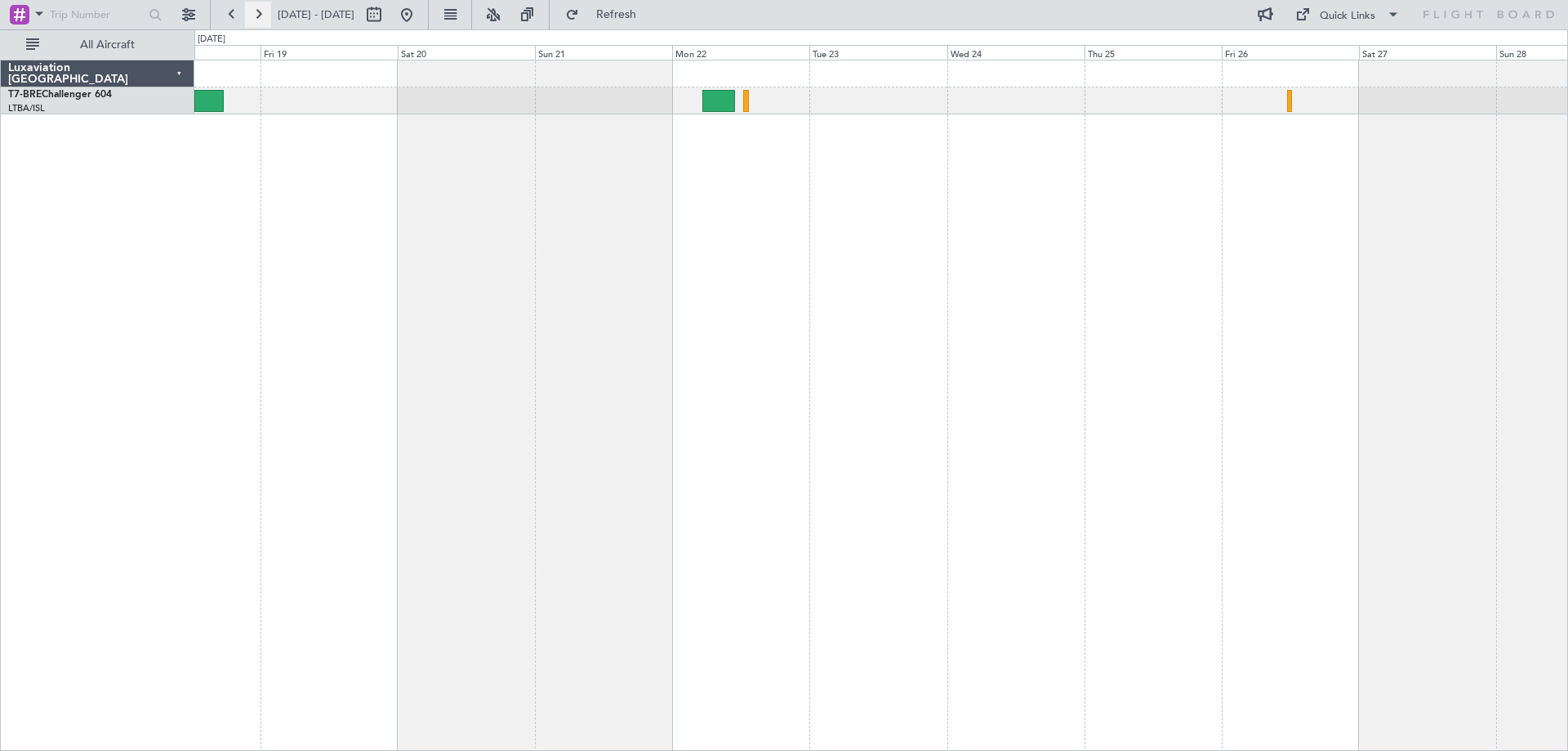
click at [262, 15] on button at bounding box center [257, 14] width 26 height 26
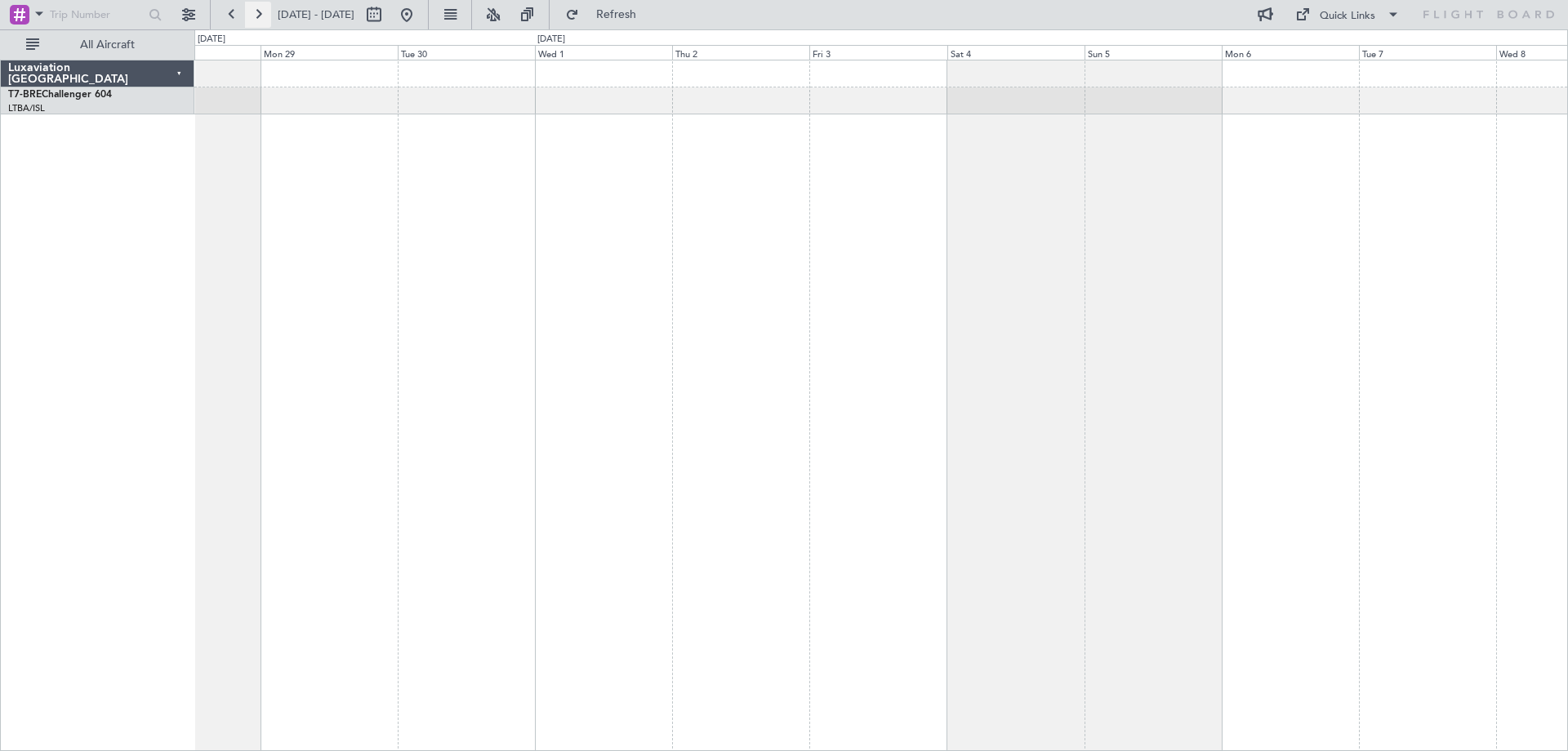
click at [262, 15] on button at bounding box center [257, 14] width 26 height 26
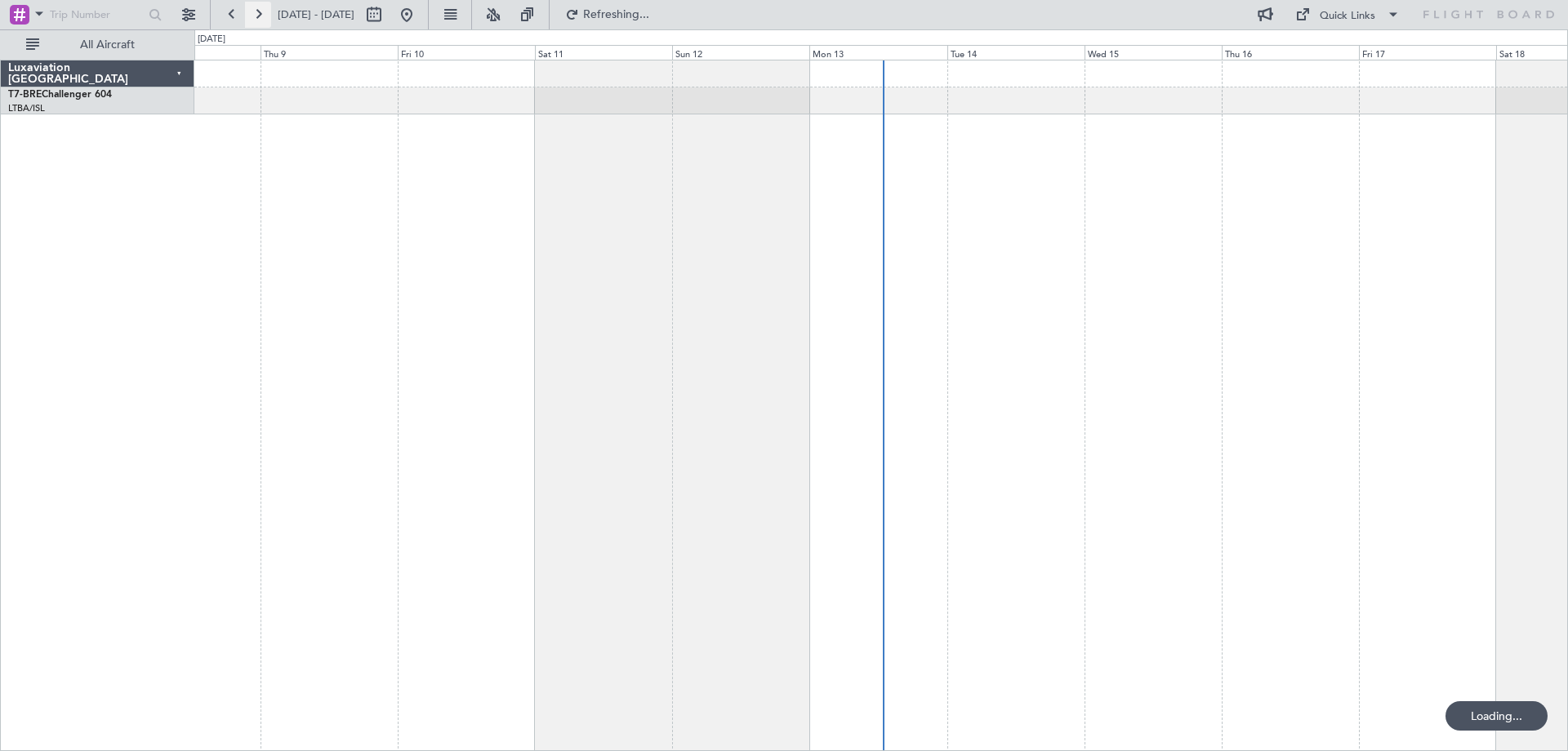
click at [262, 15] on button at bounding box center [257, 14] width 26 height 26
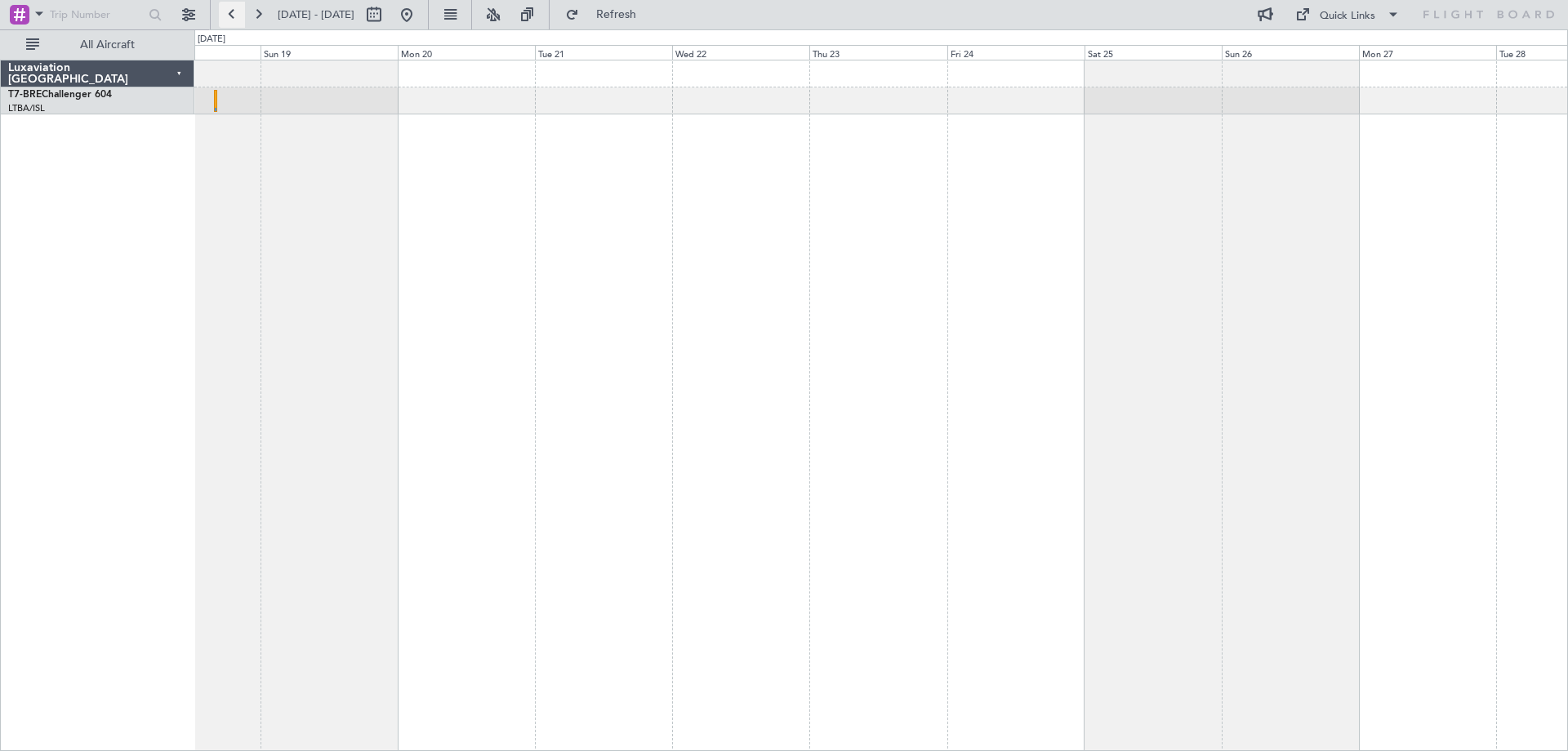
click at [226, 17] on button at bounding box center [232, 14] width 26 height 26
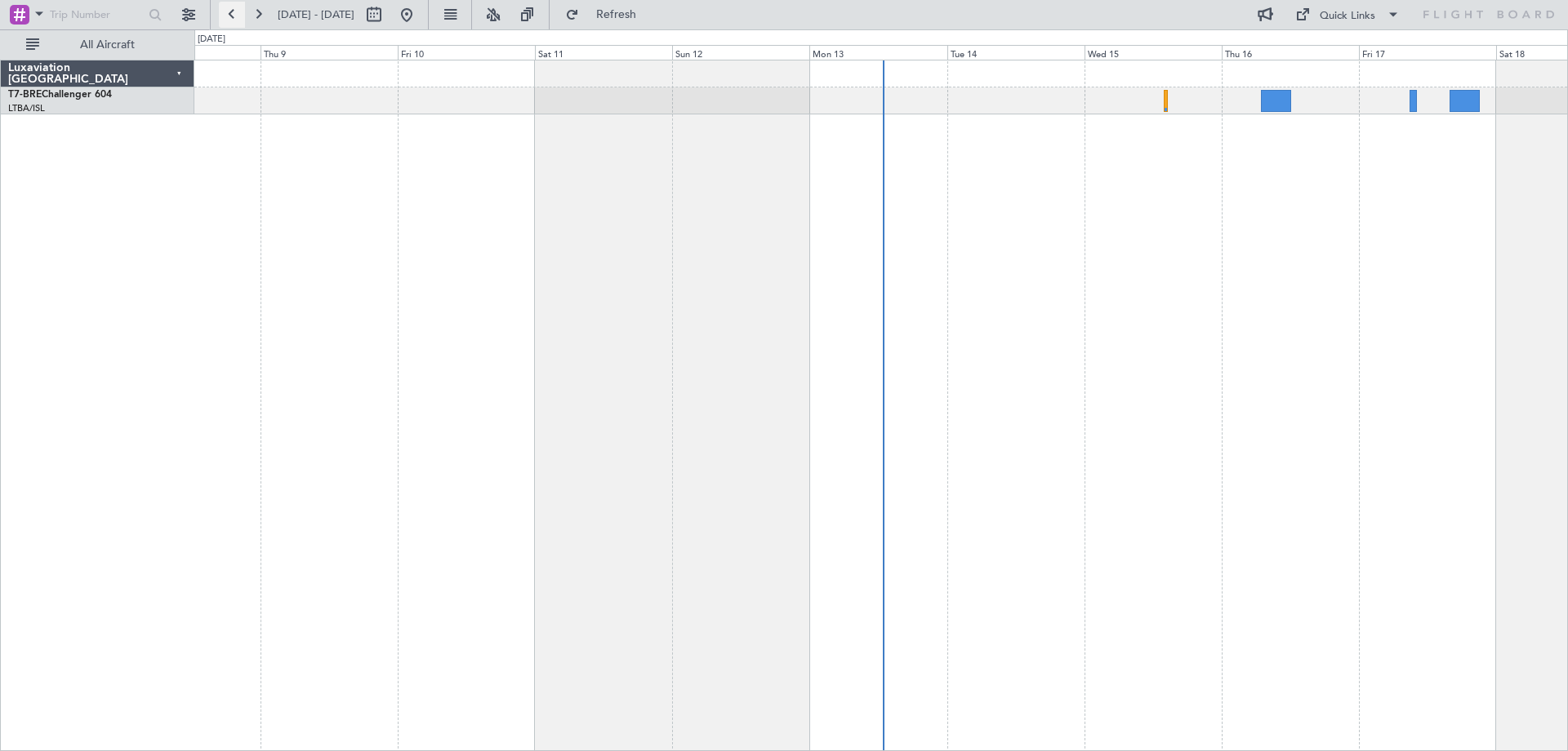
click at [235, 18] on button at bounding box center [232, 14] width 26 height 26
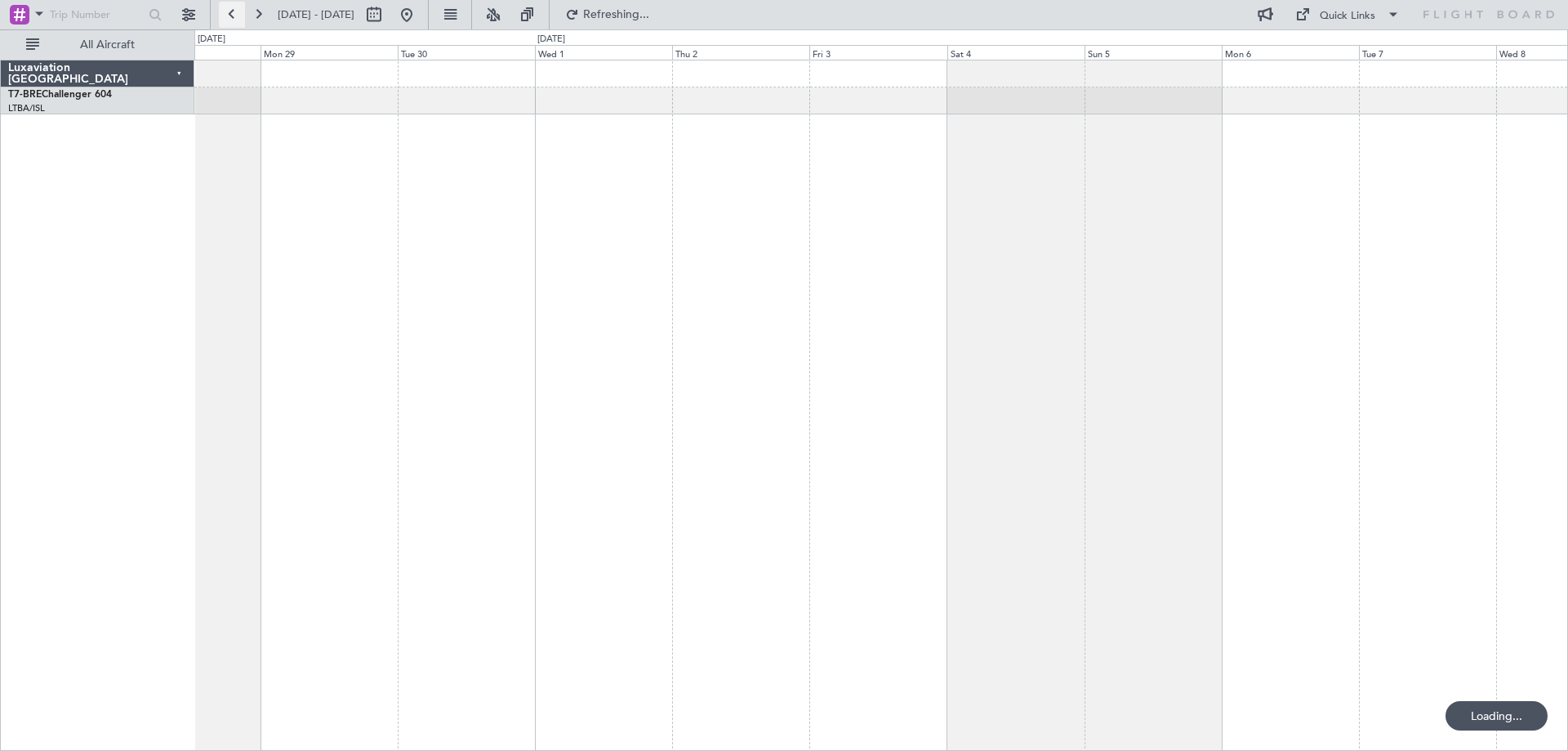
click at [235, 18] on button at bounding box center [232, 14] width 26 height 26
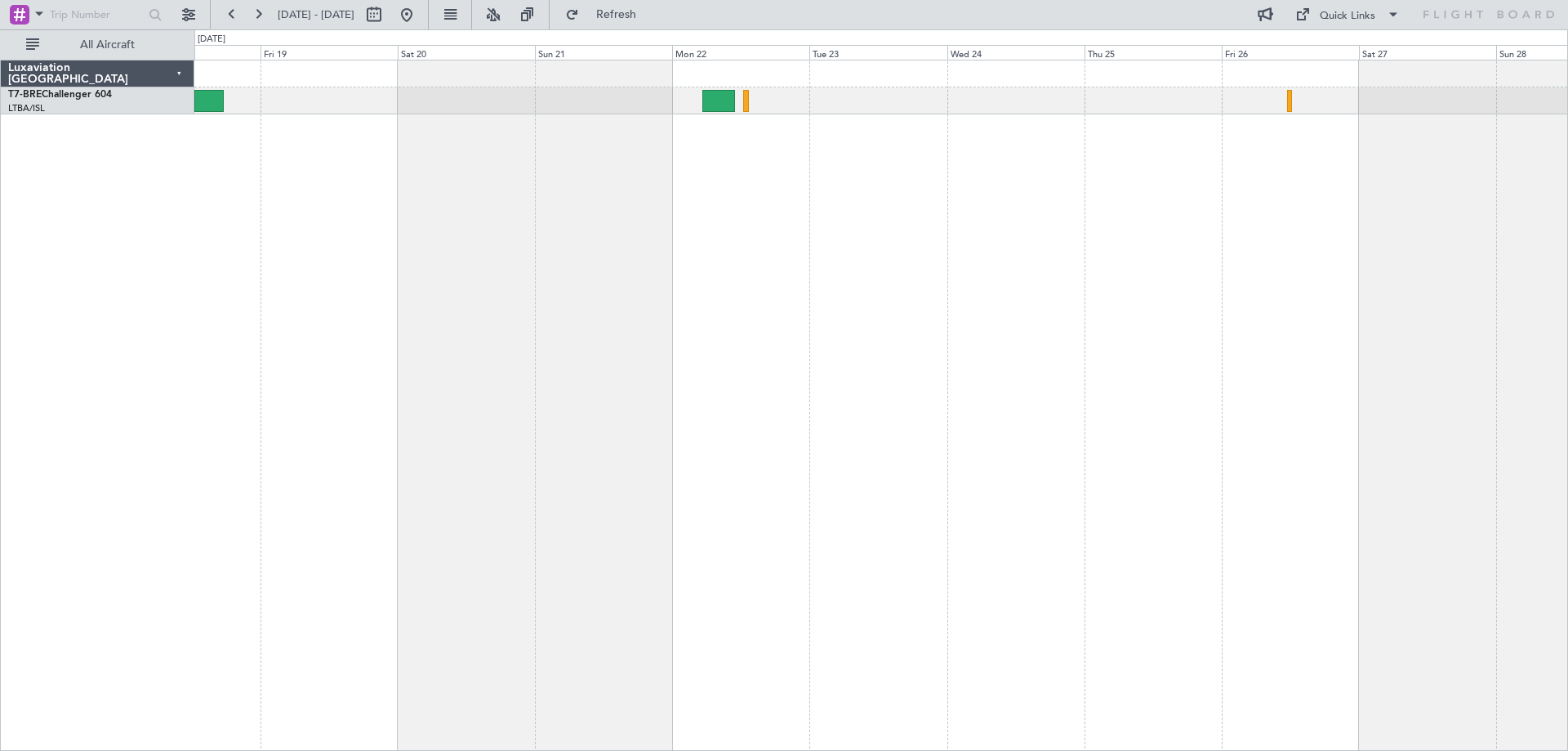
click at [113, 77] on div "Luxaviation [GEOGRAPHIC_DATA]" at bounding box center [98, 74] width 194 height 27
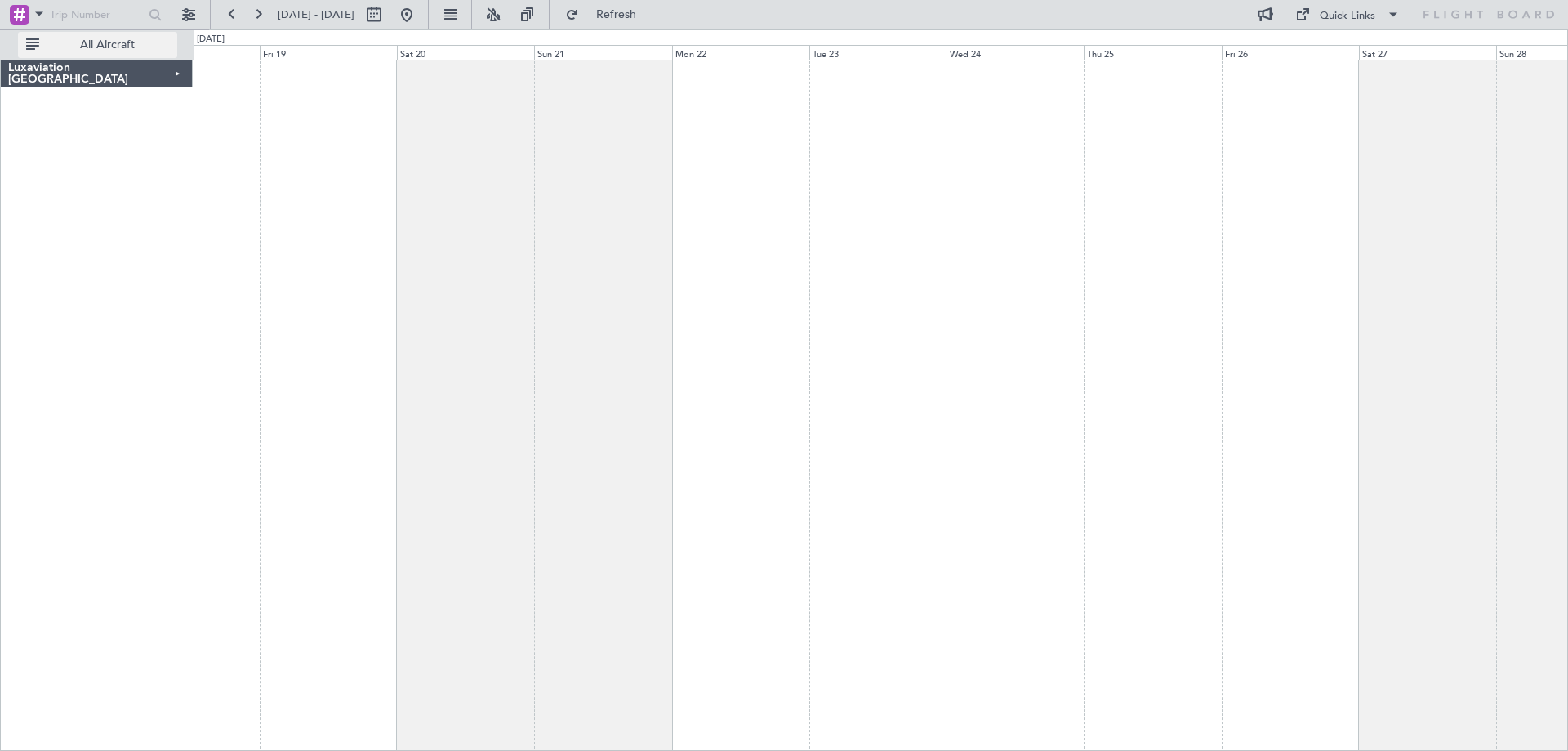
click at [104, 43] on span "All Aircraft" at bounding box center [107, 44] width 130 height 11
click at [104, 43] on span "Only With Activity" at bounding box center [107, 44] width 130 height 11
click at [127, 70] on div "Luxaviation [GEOGRAPHIC_DATA]" at bounding box center [97, 74] width 192 height 27
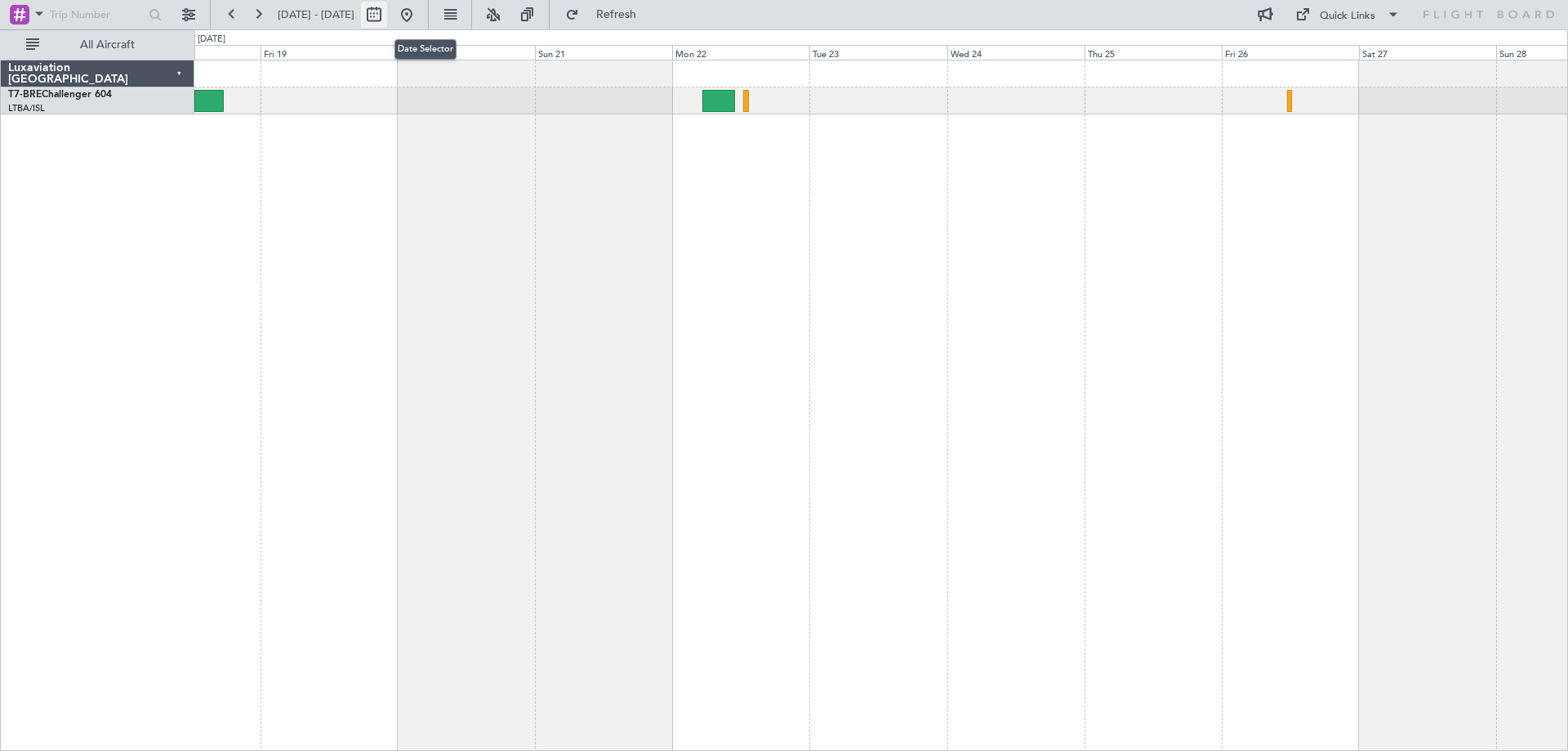
click at [387, 14] on button at bounding box center [374, 14] width 26 height 26
select select "9"
select select "2025"
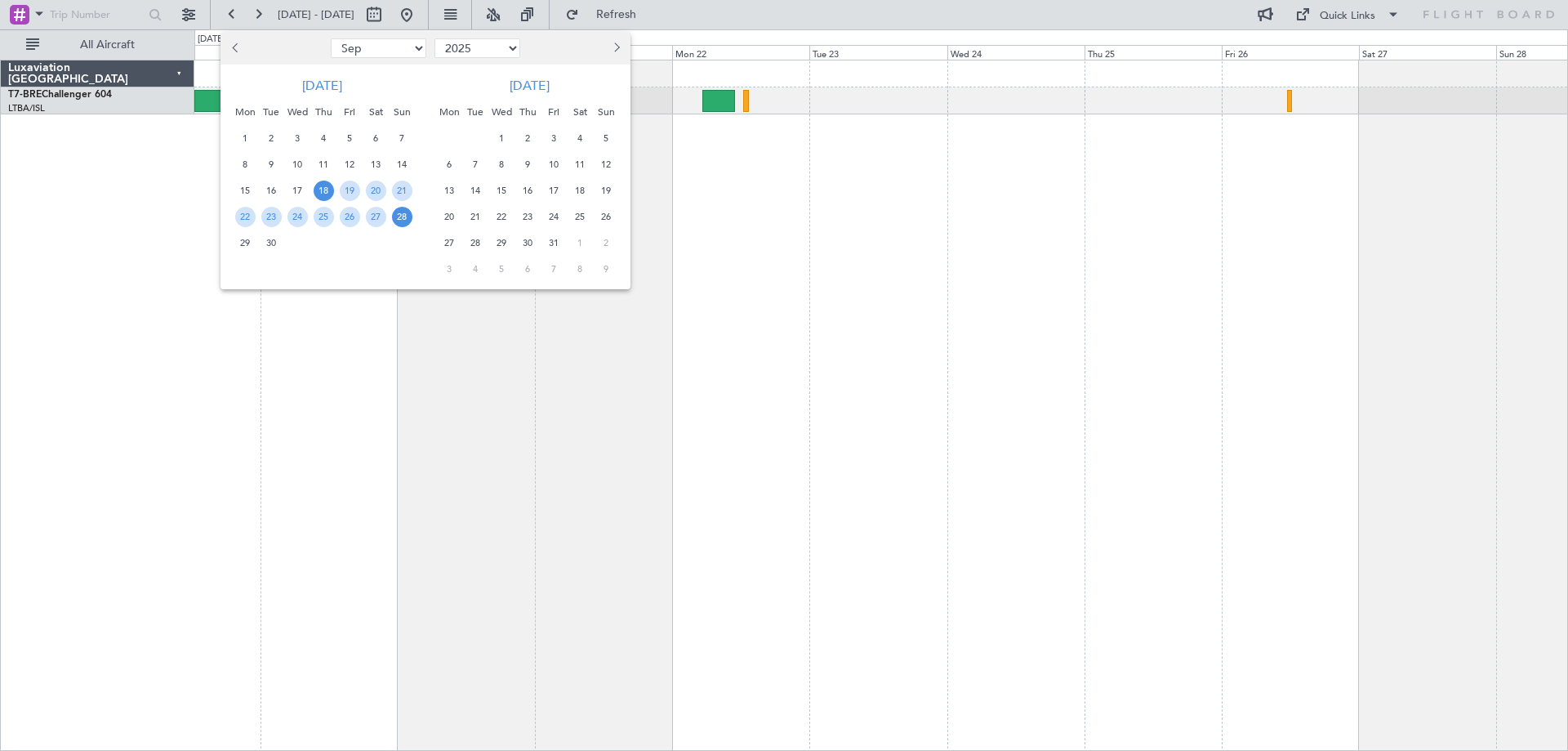
click at [712, 184] on div at bounding box center [784, 376] width 1568 height 751
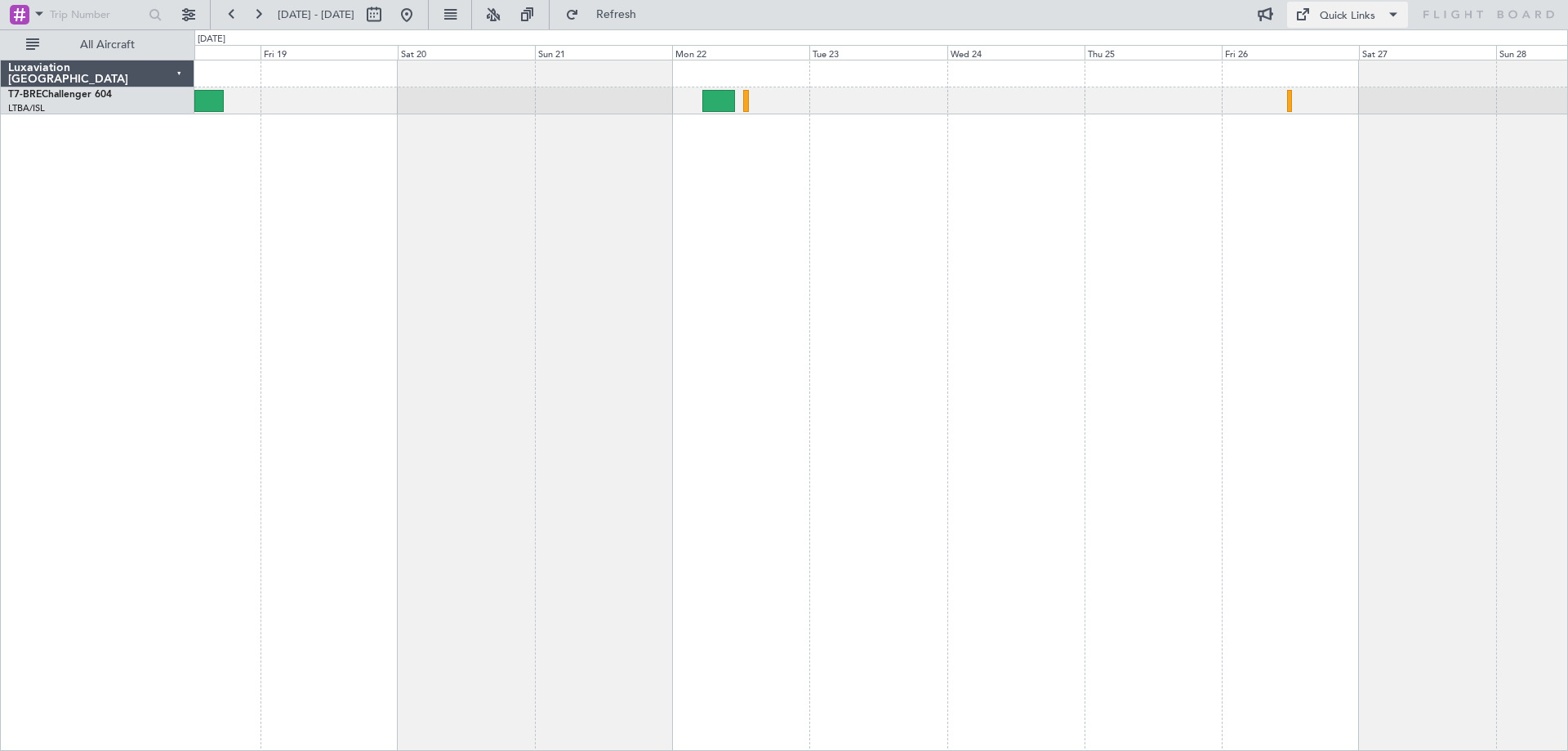
click at [1371, 11] on div "Quick Links" at bounding box center [1347, 16] width 55 height 16
click at [1343, 51] on button "Trip Builder" at bounding box center [1348, 54] width 122 height 39
click at [463, 15] on button at bounding box center [449, 14] width 26 height 26
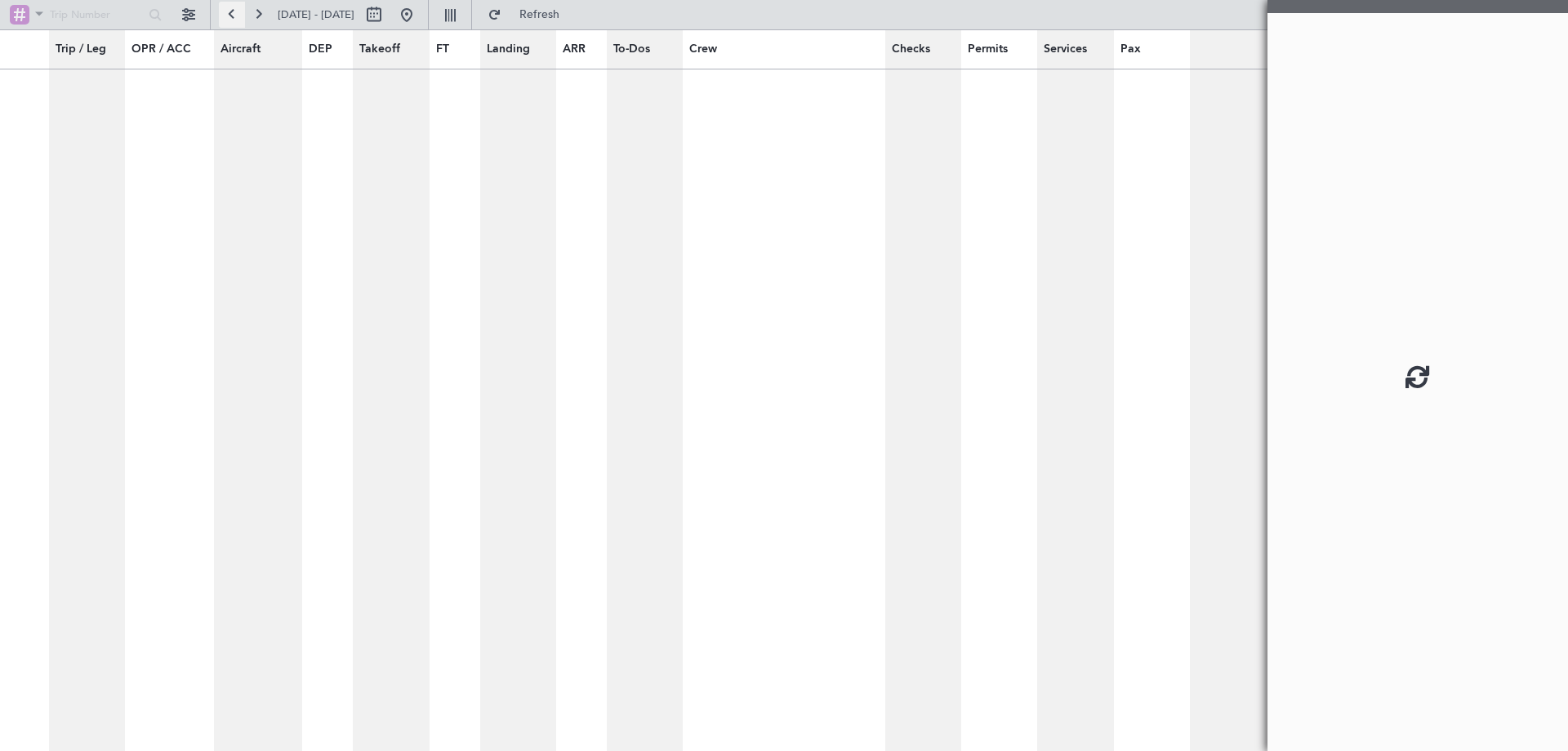
click at [238, 14] on button at bounding box center [232, 14] width 26 height 26
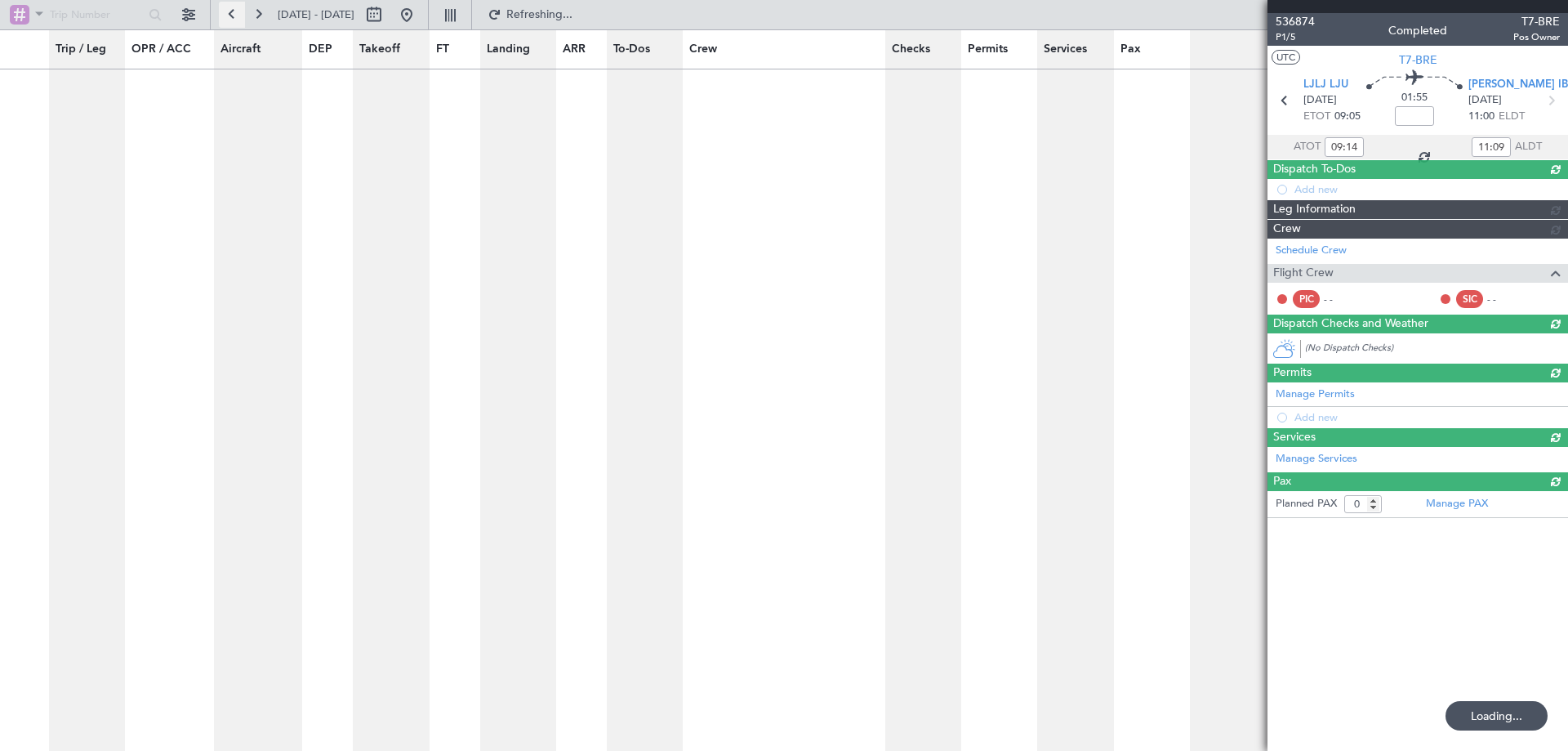
click at [238, 14] on button at bounding box center [232, 14] width 26 height 26
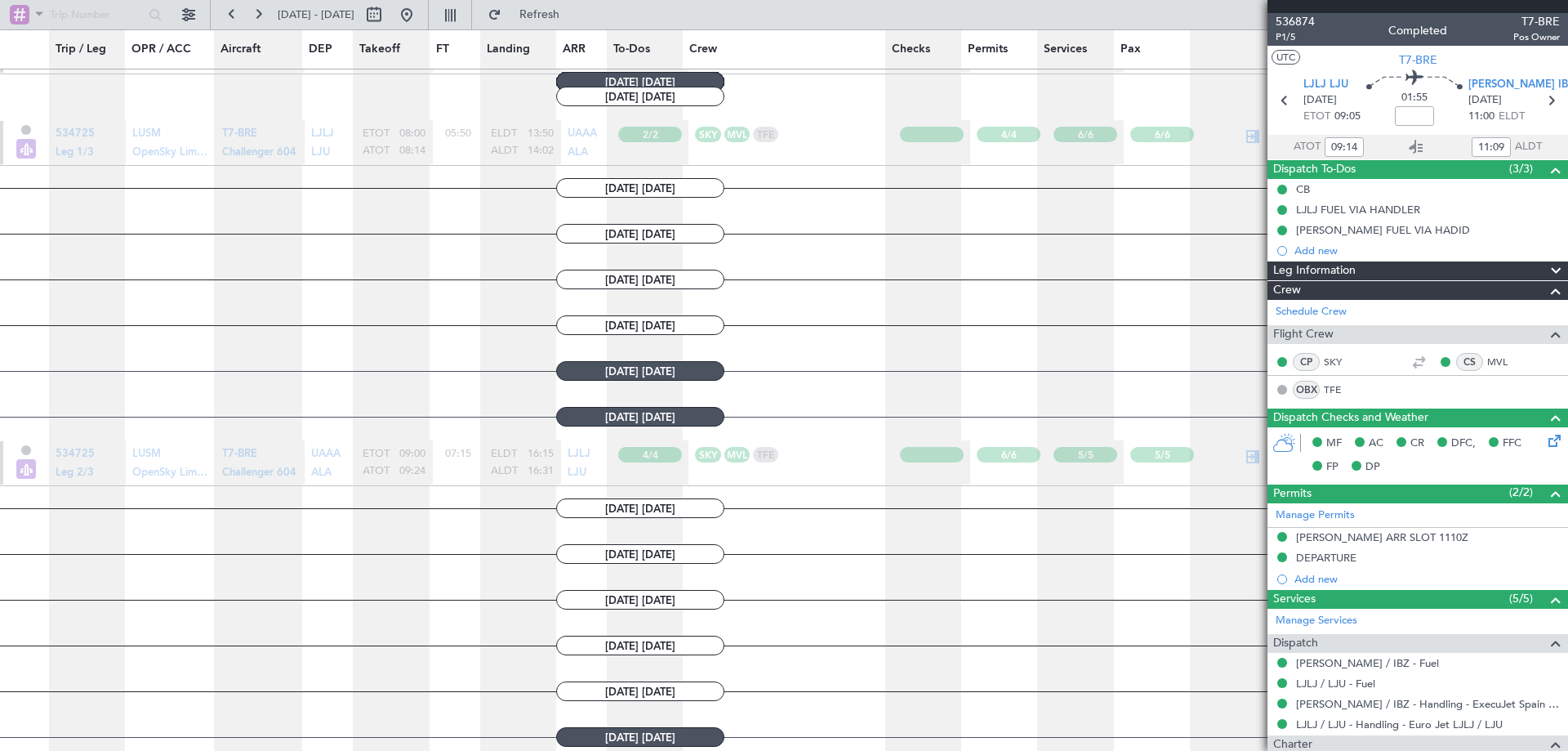
scroll to position [793, 0]
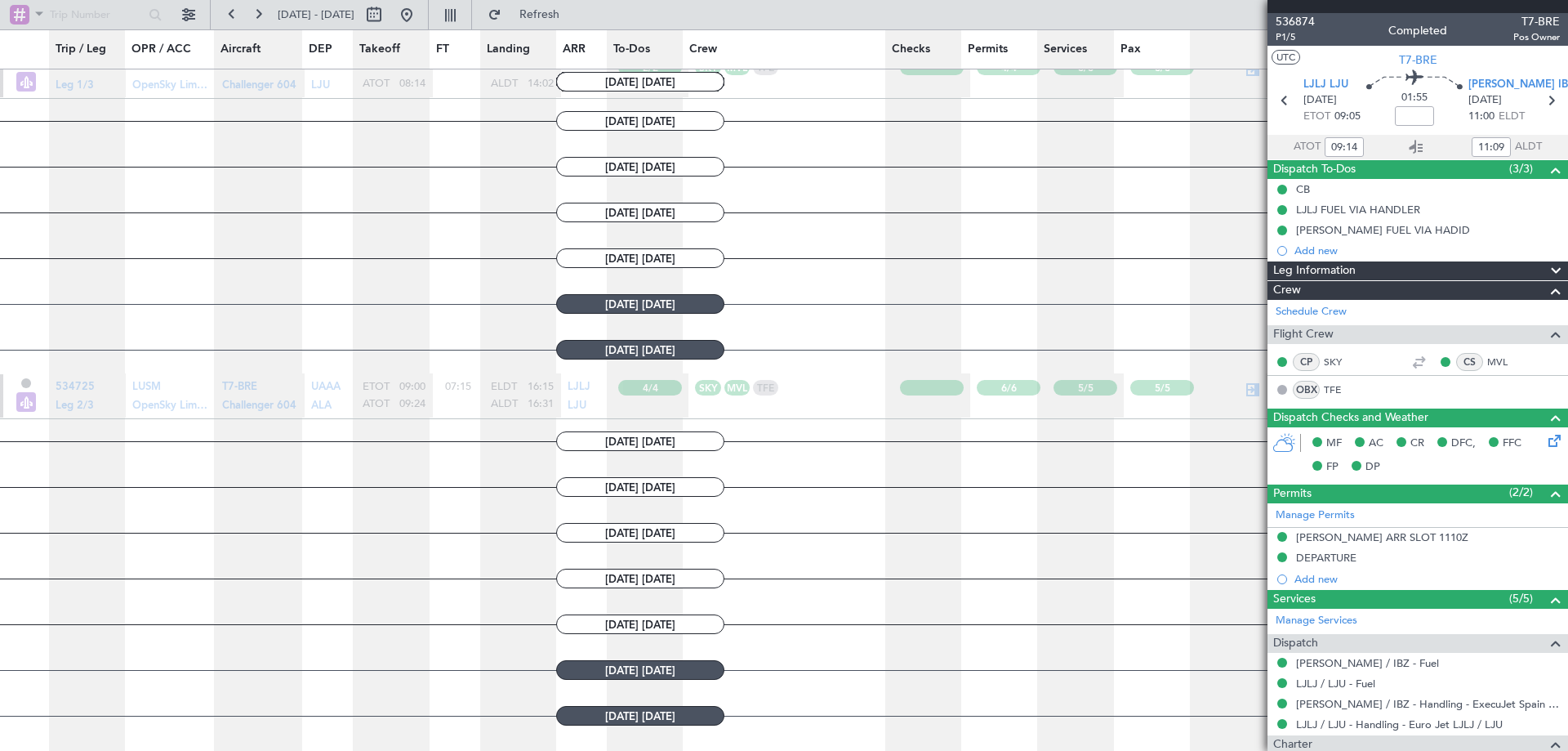
click at [650, 400] on article "4/4" at bounding box center [650, 395] width 76 height 44
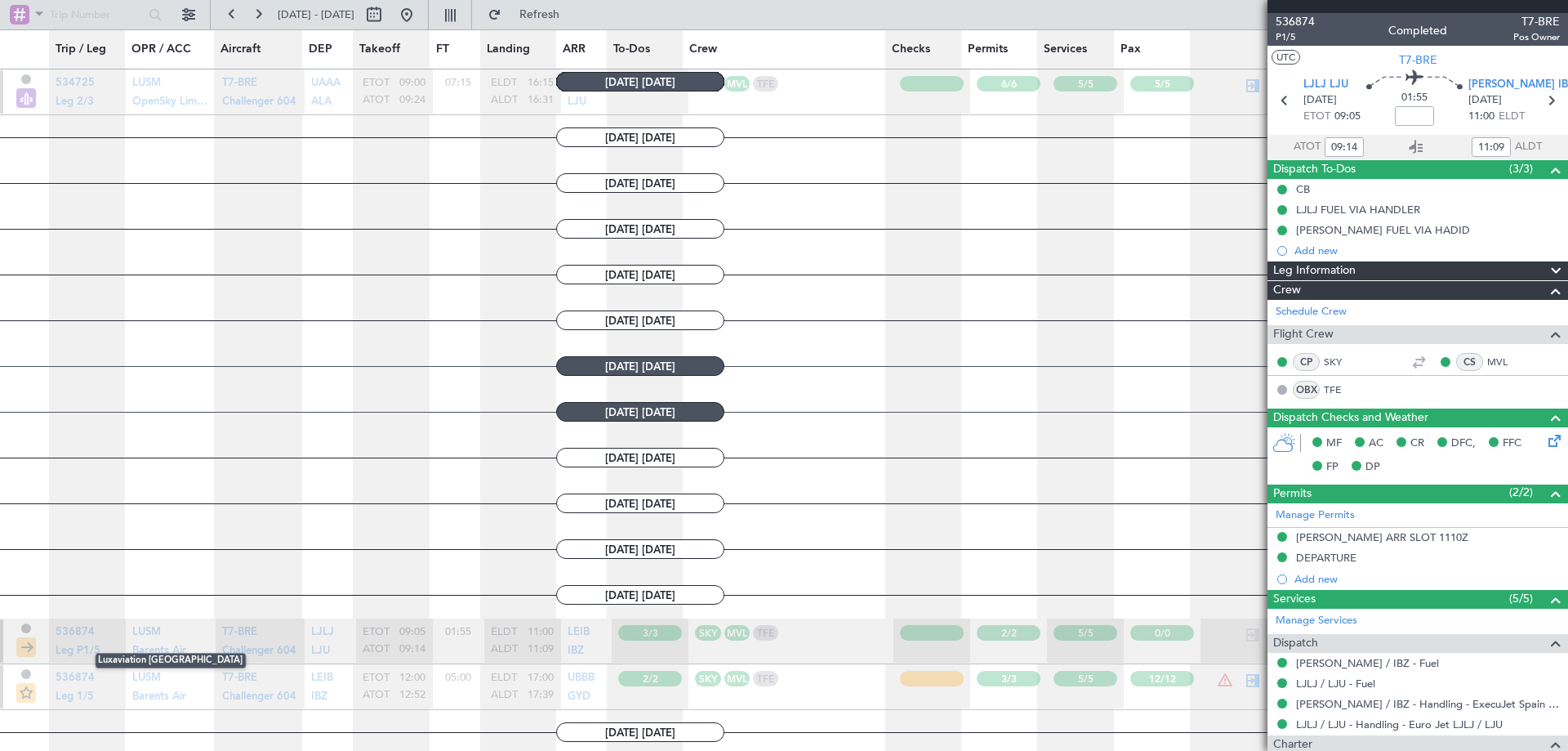
scroll to position [1147, 0]
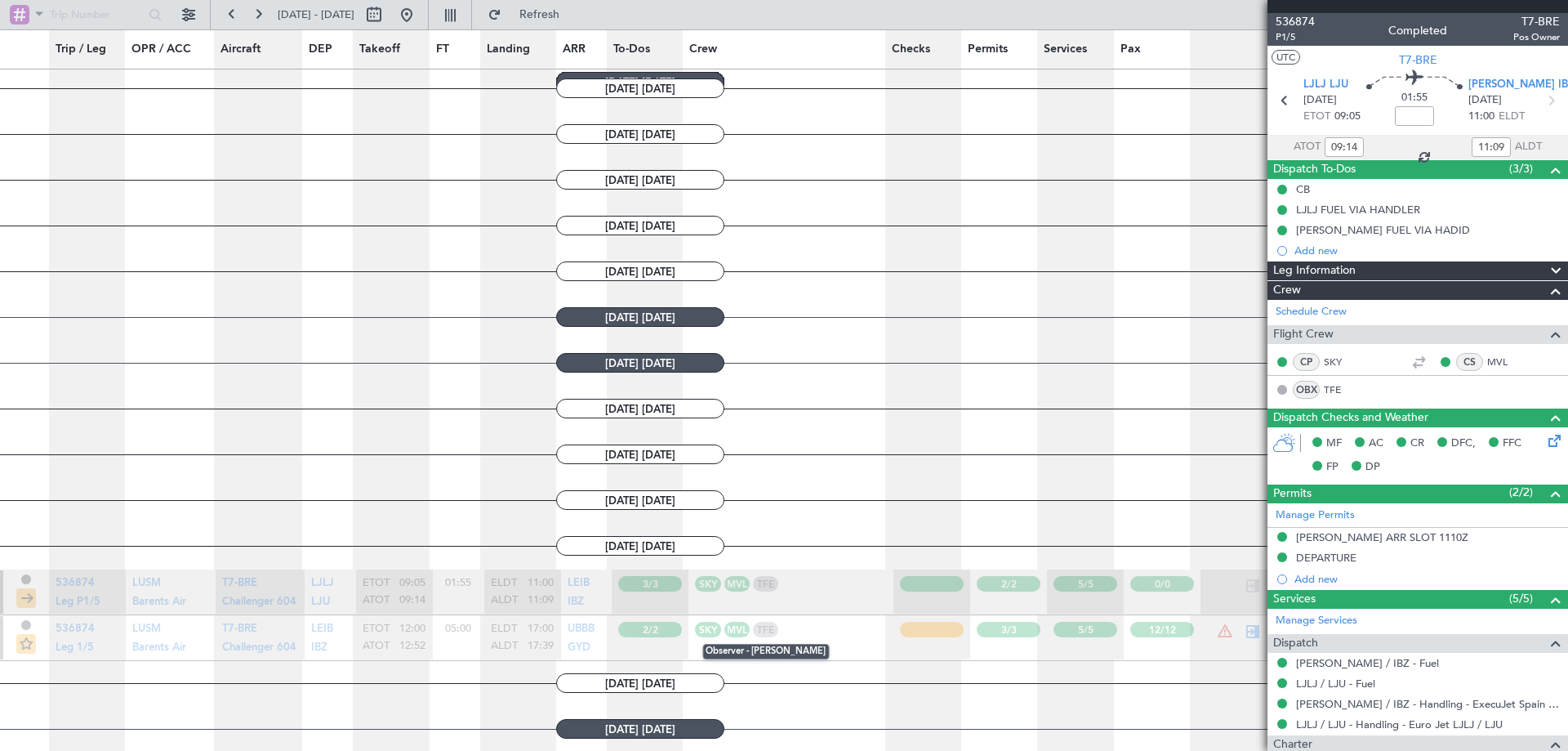
type input "05:36"
type input "10:55"
type input "5"
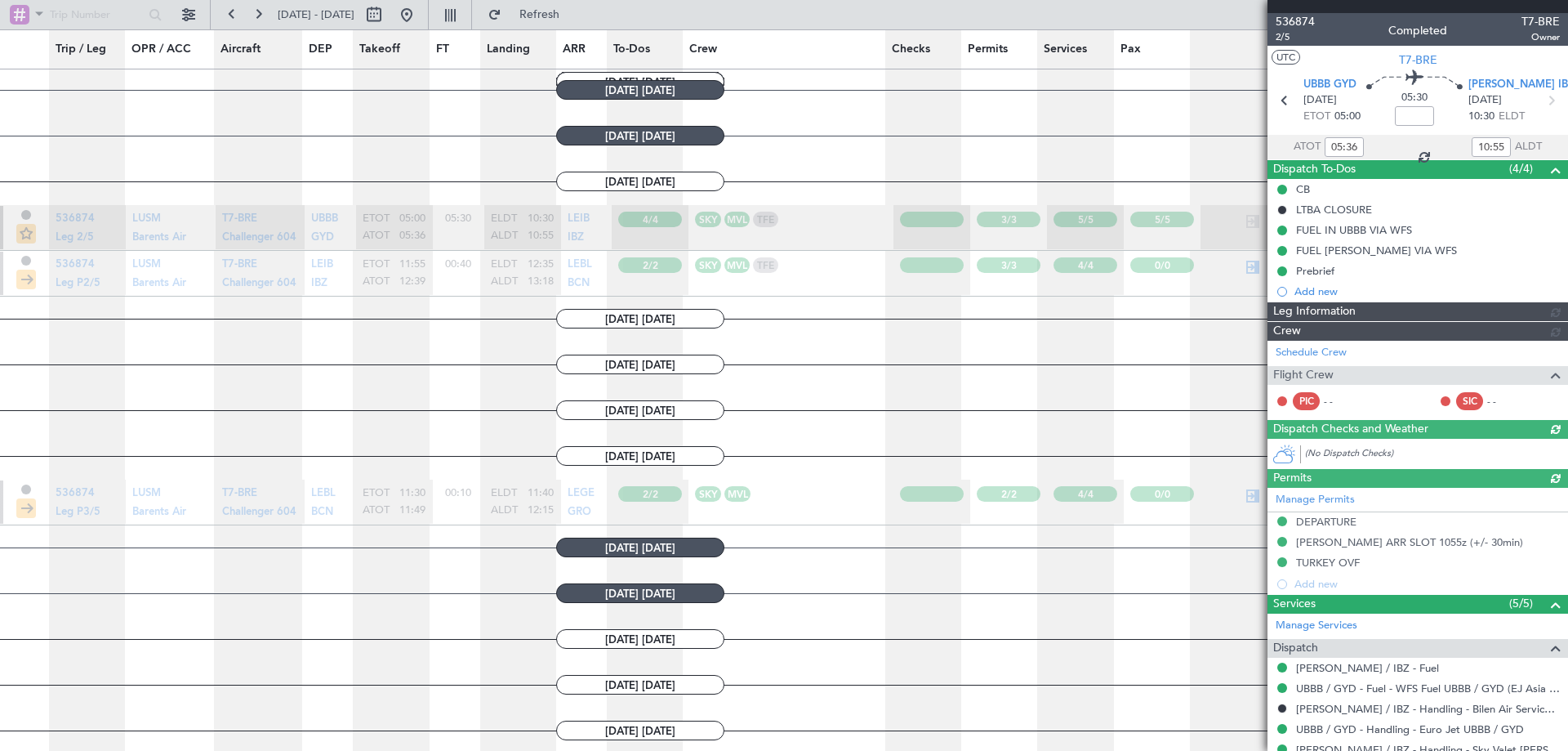
scroll to position [777, 0]
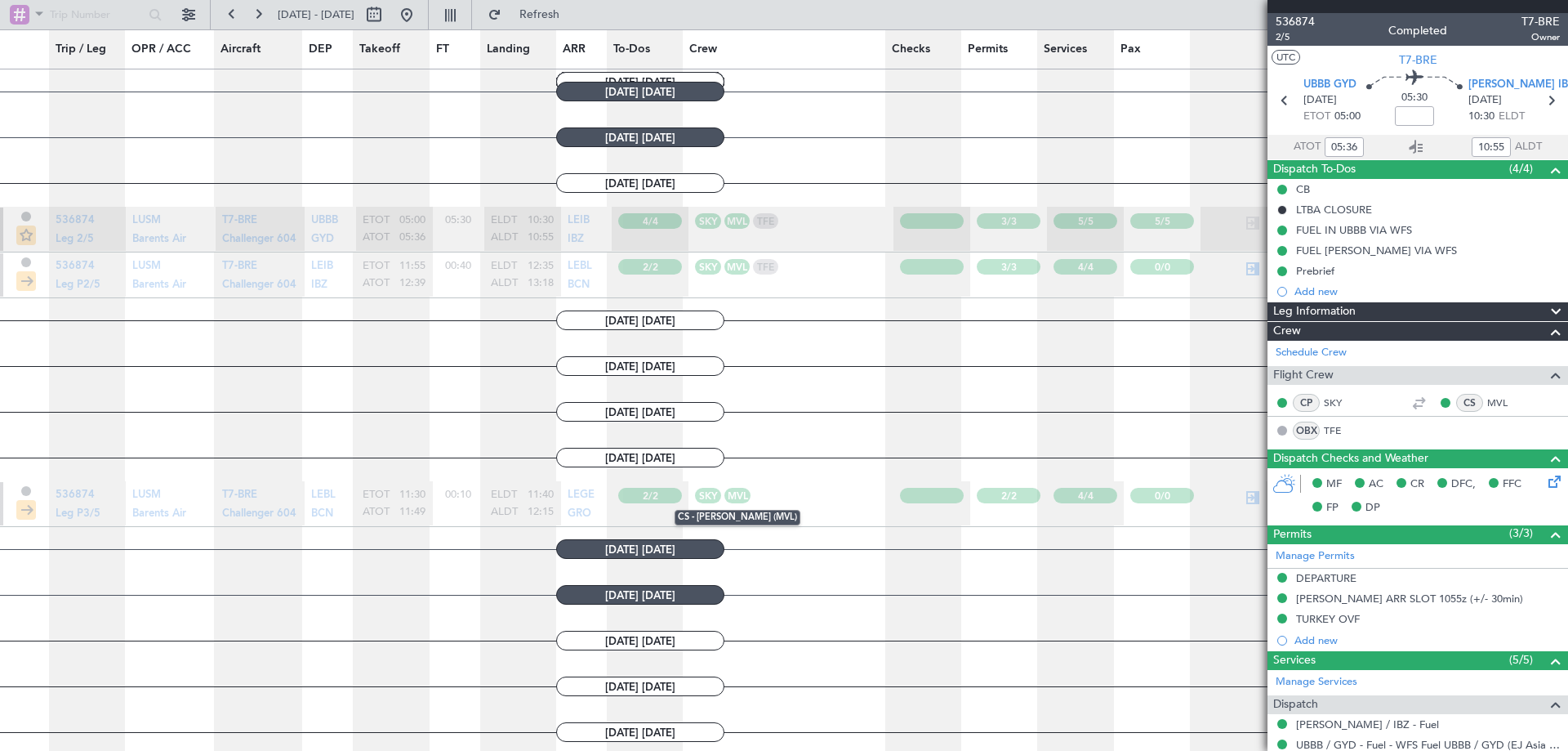
click at [730, 488] on div "CS - [PERSON_NAME] (MVL)" at bounding box center [737, 495] width 26 height 15
click at [1243, 495] on div at bounding box center [1252, 497] width 20 height 20
type input "11:49"
type input "12:15"
type input "0"
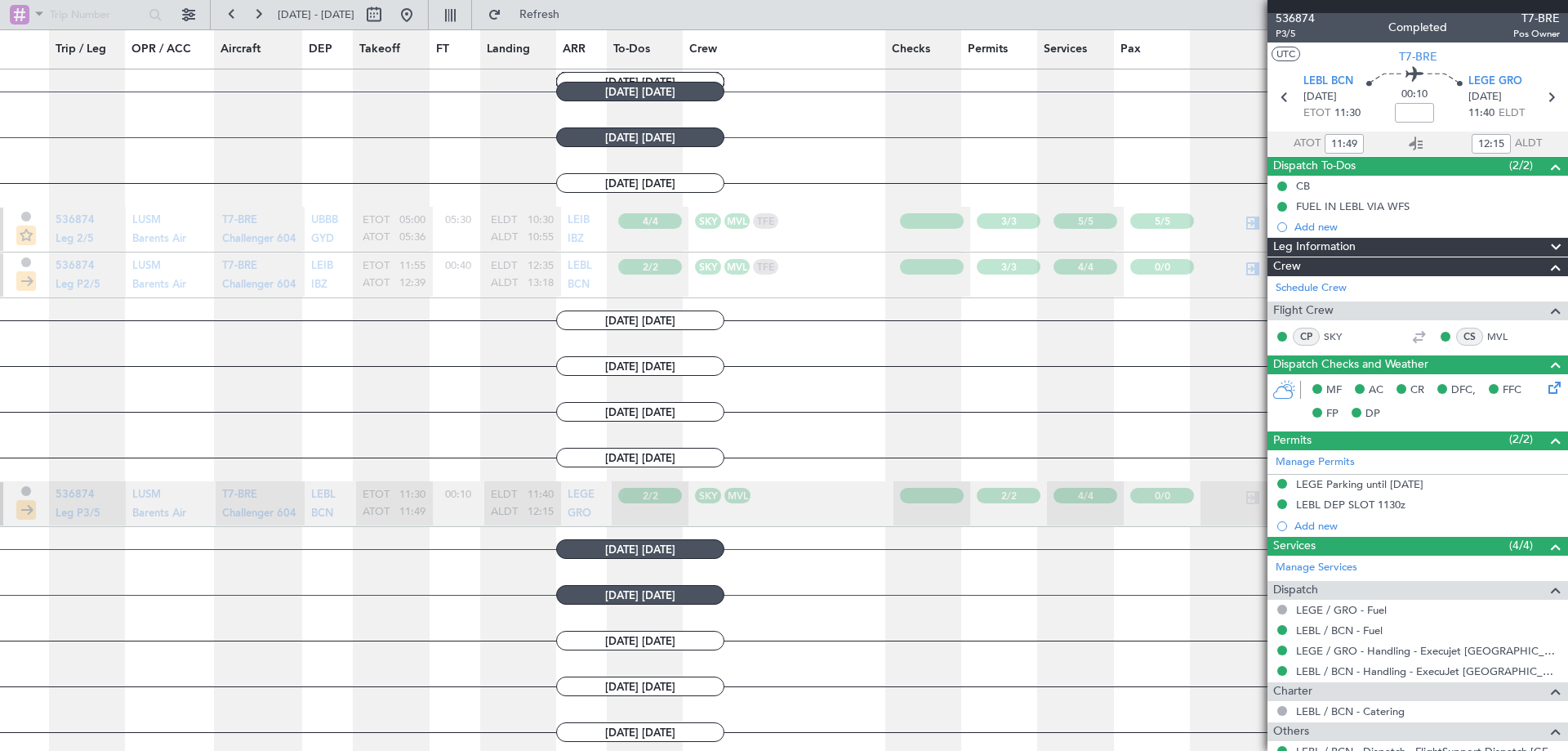
scroll to position [0, 0]
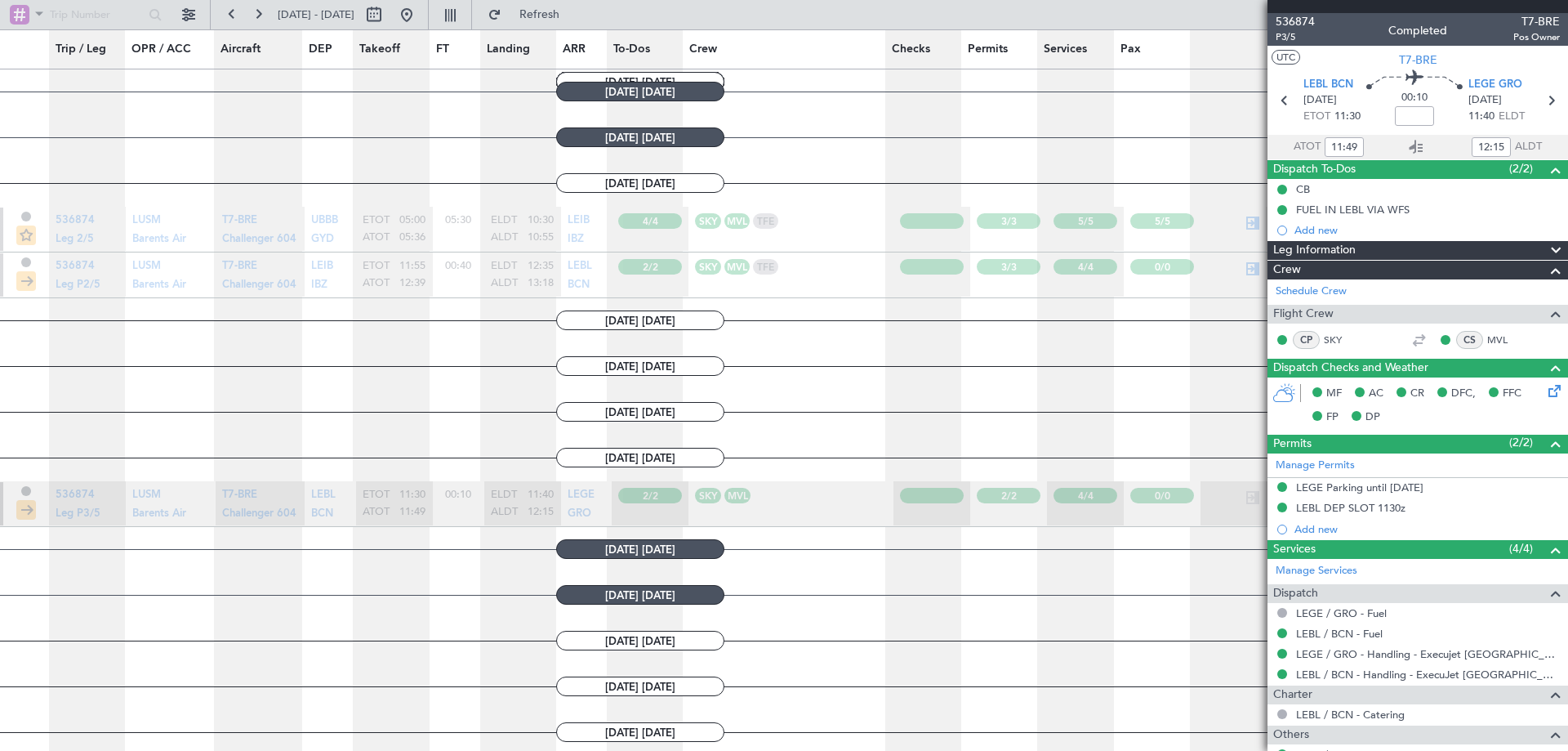
click at [18, 14] on nimbus-polymorphic-input at bounding box center [87, 14] width 159 height 25
click at [39, 11] on nimbus-polymorphic-input at bounding box center [87, 14] width 159 height 25
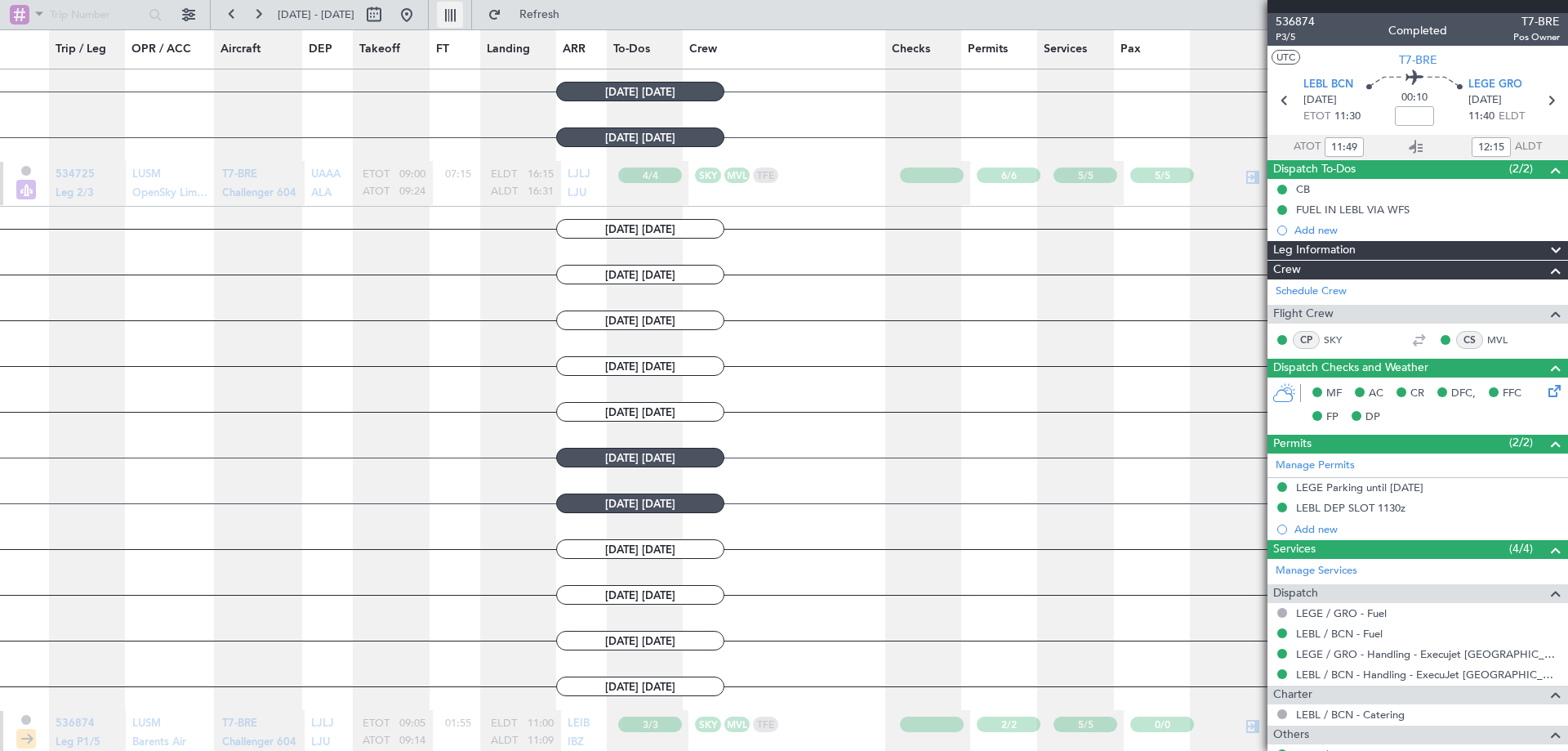
click at [463, 14] on button at bounding box center [449, 14] width 26 height 26
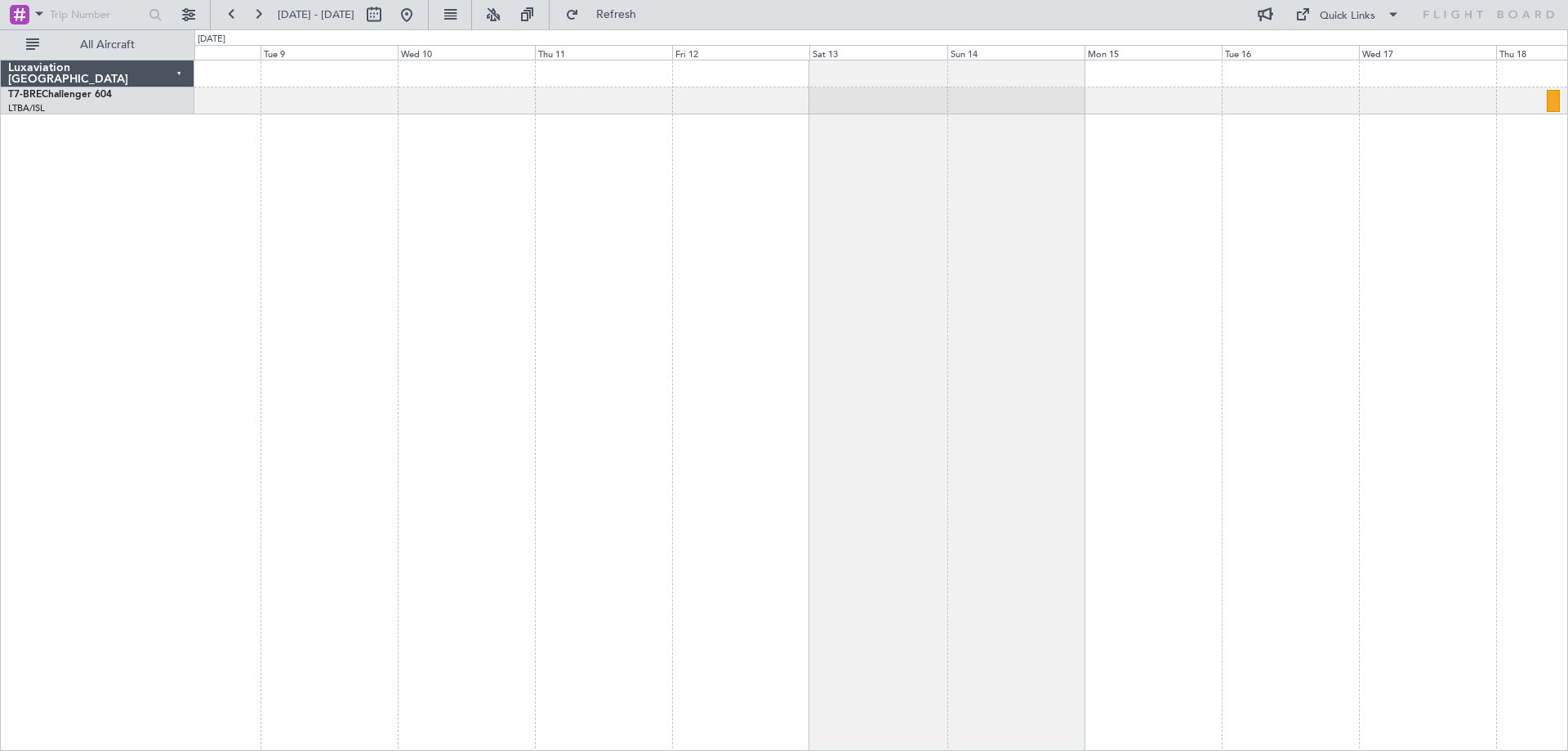
click at [1458, 12] on icon at bounding box center [1488, 14] width 133 height 14
